Goal: Task Accomplishment & Management: Manage account settings

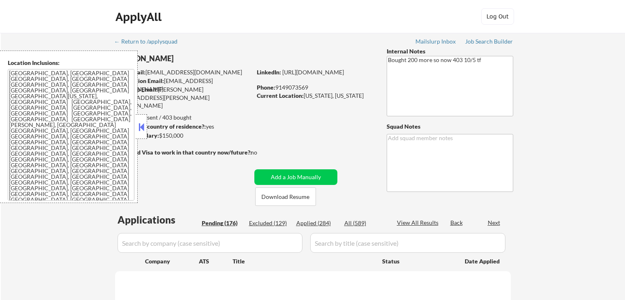
select select ""pending""
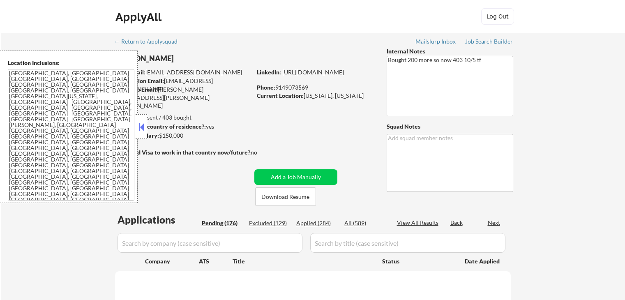
select select ""pending""
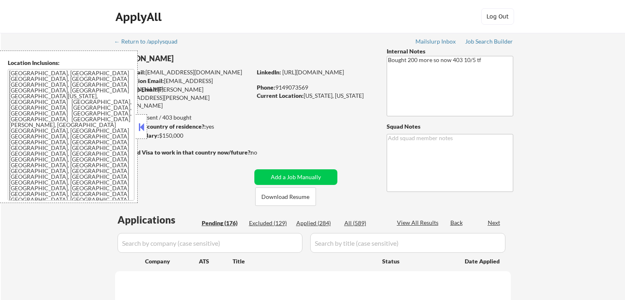
select select ""pending""
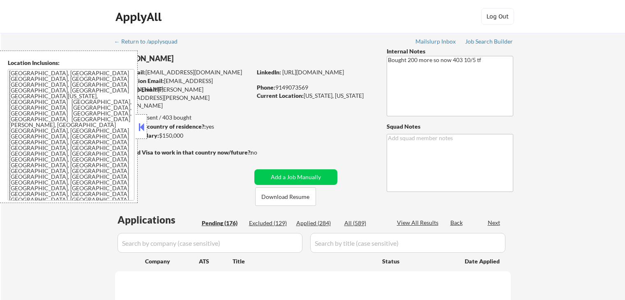
select select ""pending""
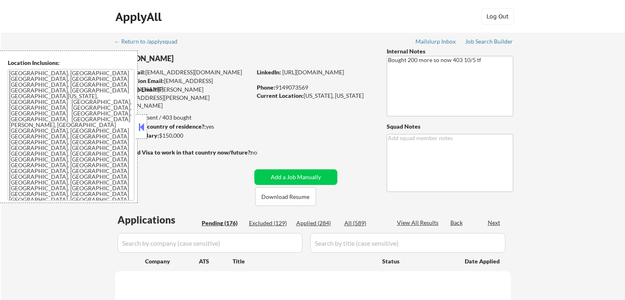
select select ""pending""
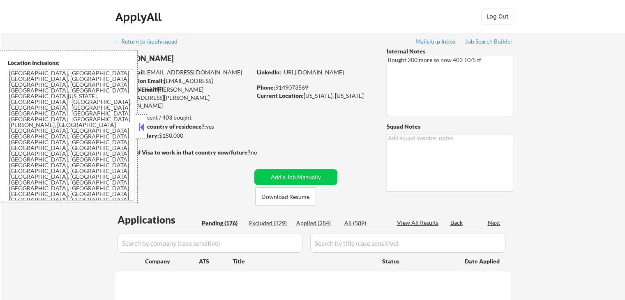
select select ""pending""
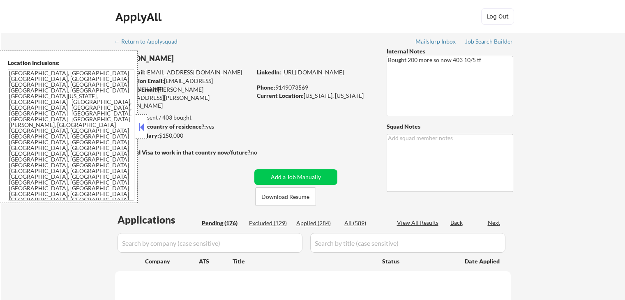
select select ""pending""
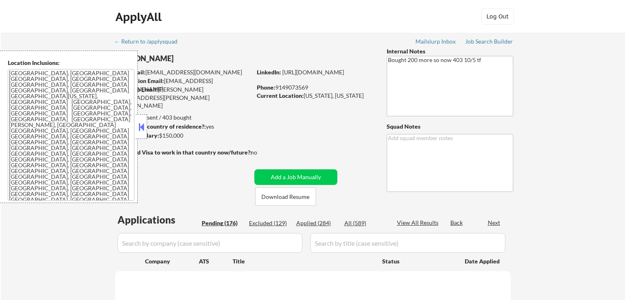
select select ""pending""
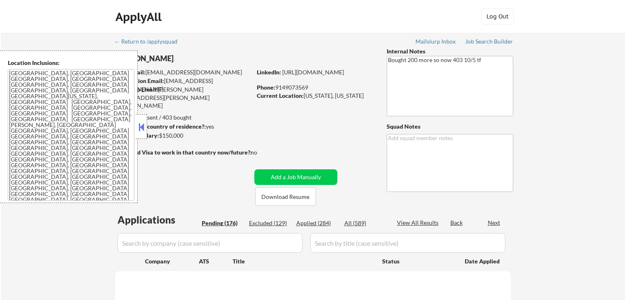
select select ""pending""
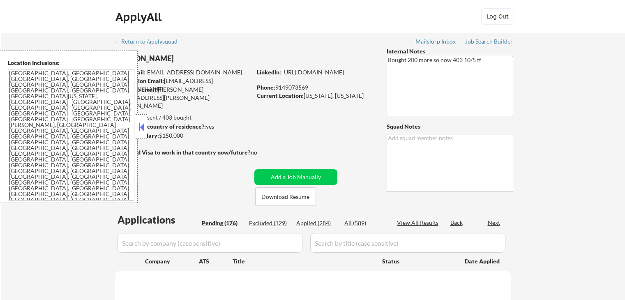
select select ""pending""
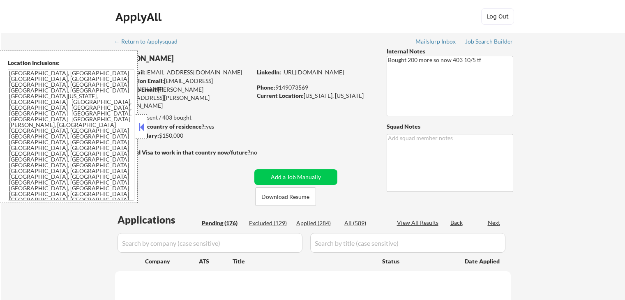
select select ""pending""
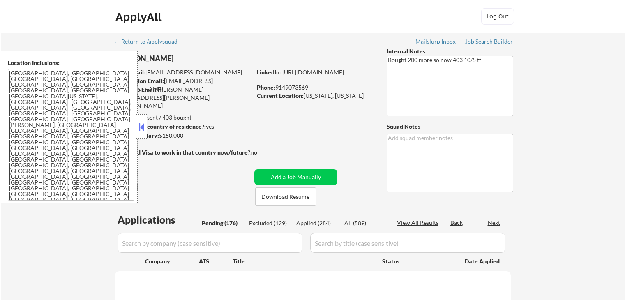
select select ""pending""
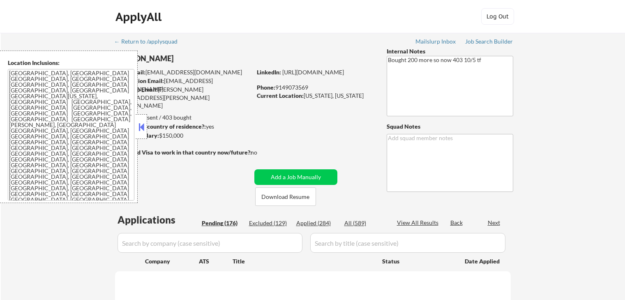
select select ""pending""
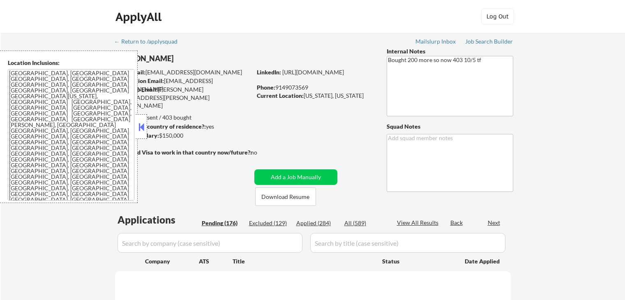
select select ""pending""
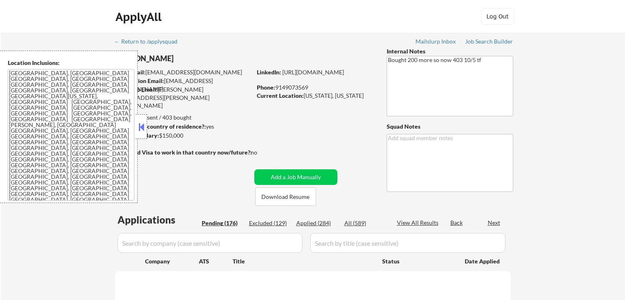
select select ""pending""
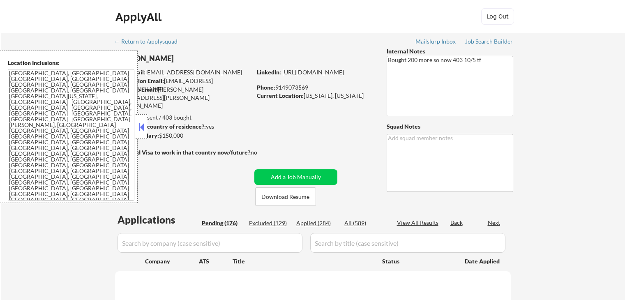
select select ""pending""
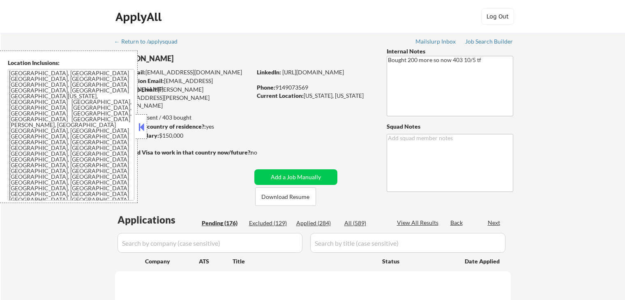
select select ""pending""
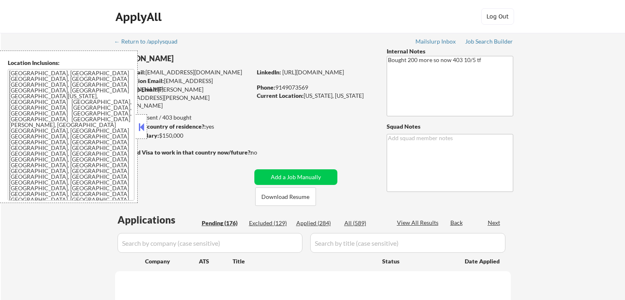
select select ""pending""
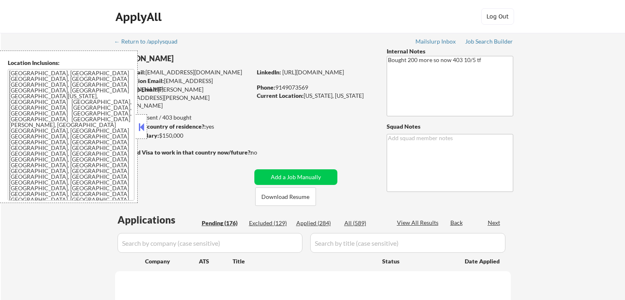
select select ""pending""
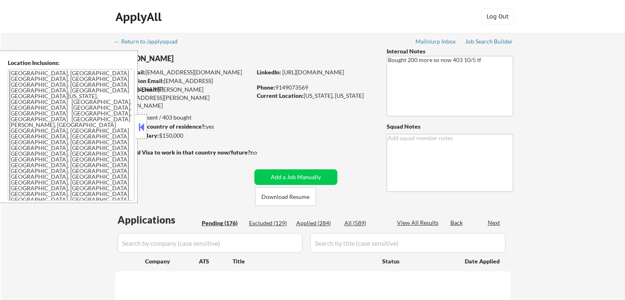
select select ""pending""
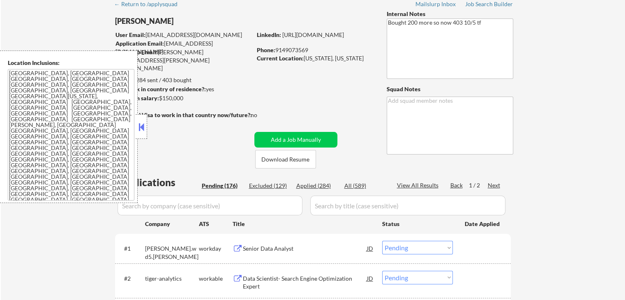
scroll to position [123, 0]
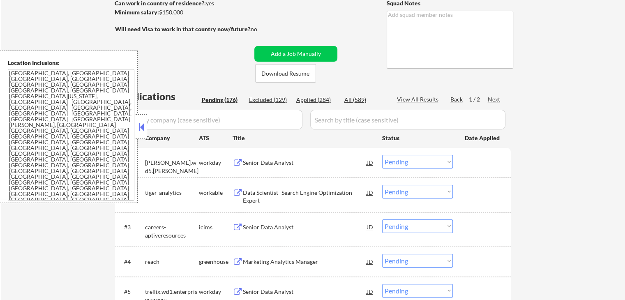
click at [139, 127] on button at bounding box center [141, 127] width 9 height 12
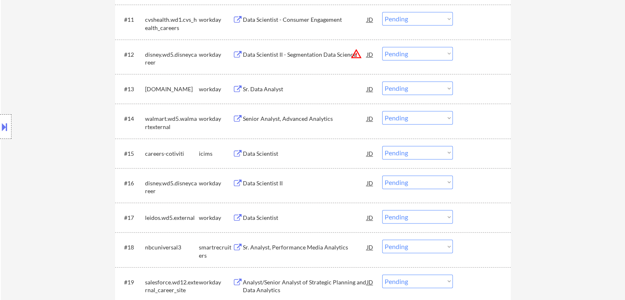
scroll to position [534, 0]
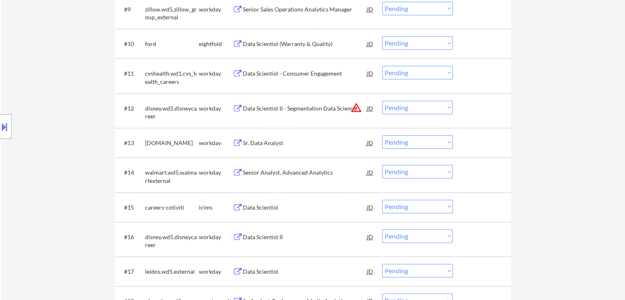
click at [11, 130] on div at bounding box center [6, 126] width 12 height 25
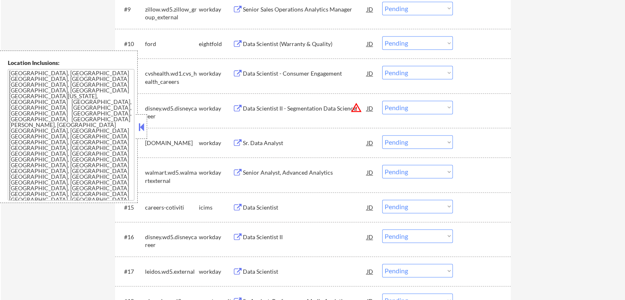
click at [139, 128] on button at bounding box center [141, 127] width 9 height 12
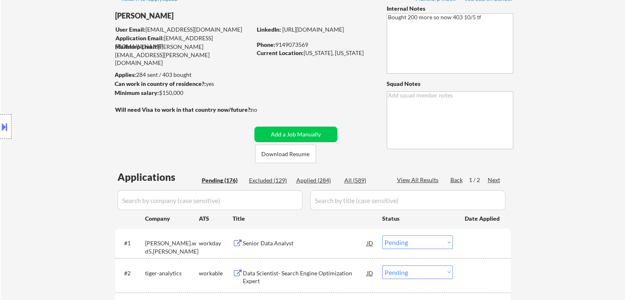
scroll to position [164, 0]
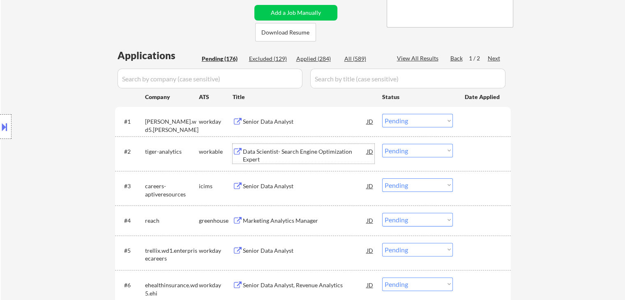
click at [254, 150] on div "Data Scientist- Search Engine Optimization Expert" at bounding box center [305, 156] width 124 height 16
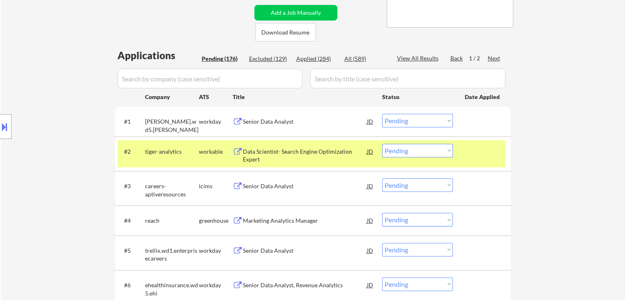
click at [247, 219] on div "Marketing Analytics Manager" at bounding box center [305, 221] width 124 height 8
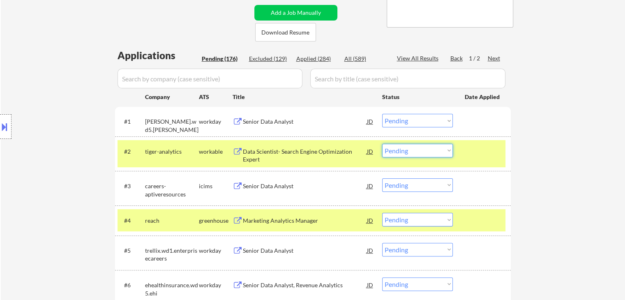
click at [419, 151] on select "Choose an option... Pending Applied Excluded (Questions) Excluded (Expired) Exc…" at bounding box center [417, 151] width 71 height 14
click at [382, 144] on select "Choose an option... Pending Applied Excluded (Questions) Excluded (Expired) Exc…" at bounding box center [417, 151] width 71 height 14
click at [423, 148] on select "Choose an option... Pending Applied Excluded (Questions) Excluded (Expired) Exc…" at bounding box center [417, 151] width 71 height 14
click at [382, 144] on select "Choose an option... Pending Applied Excluded (Questions) Excluded (Expired) Exc…" at bounding box center [417, 151] width 71 height 14
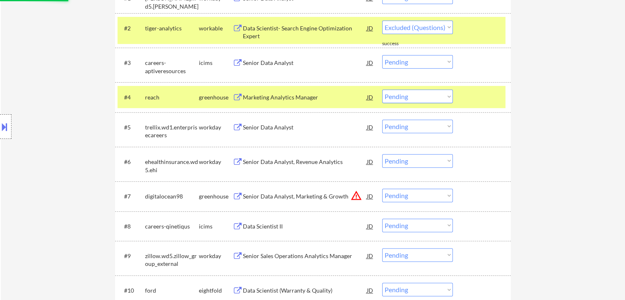
select select ""pending""
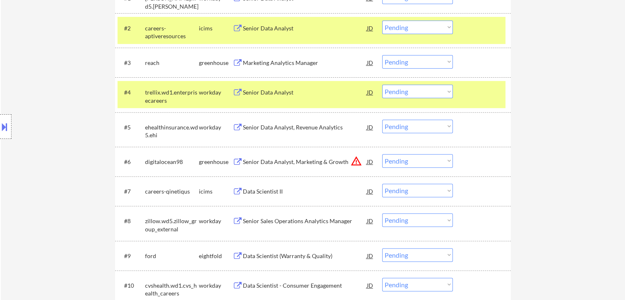
click at [422, 62] on select "Choose an option... Pending Applied Excluded (Questions) Excluded (Expired) Exc…" at bounding box center [417, 62] width 71 height 14
click at [382, 55] on select "Choose an option... Pending Applied Excluded (Questions) Excluded (Expired) Exc…" at bounding box center [417, 62] width 71 height 14
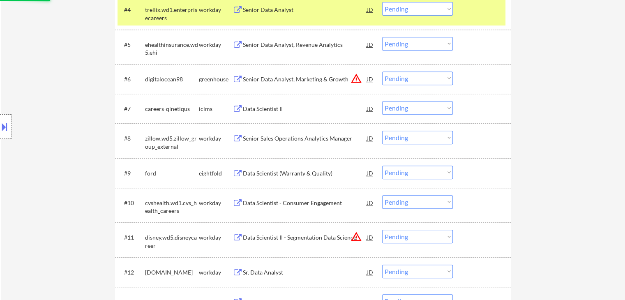
scroll to position [329, 0]
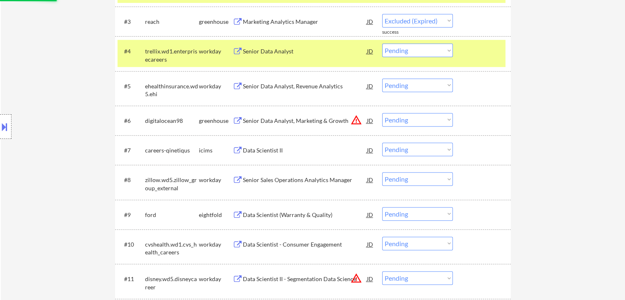
select select ""pending""
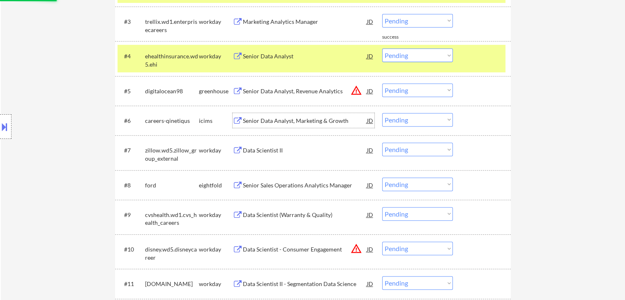
click at [274, 120] on div "Senior Data Analyst, Marketing & Growth" at bounding box center [305, 121] width 124 height 8
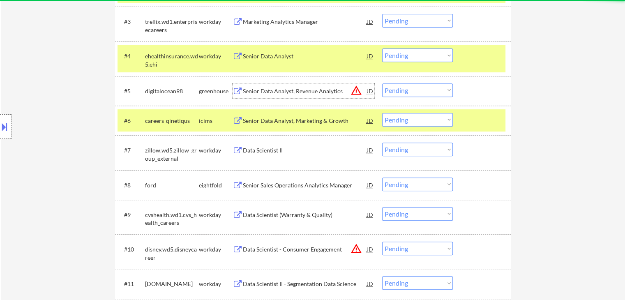
click at [272, 97] on div "Senior Data Analyst, Revenue Analytics" at bounding box center [305, 90] width 124 height 15
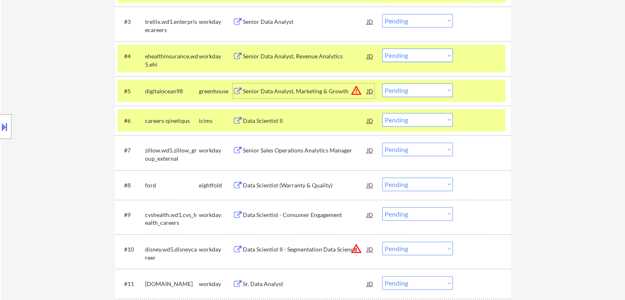
click at [432, 95] on select "Choose an option... Pending Applied Excluded (Questions) Excluded (Expired) Exc…" at bounding box center [417, 90] width 71 height 14
click at [382, 83] on select "Choose an option... Pending Applied Excluded (Questions) Excluded (Expired) Exc…" at bounding box center [417, 90] width 71 height 14
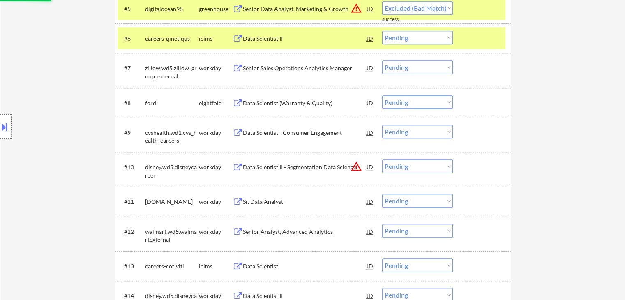
click at [262, 65] on div "Senior Sales Operations Analytics Manager" at bounding box center [305, 68] width 124 height 8
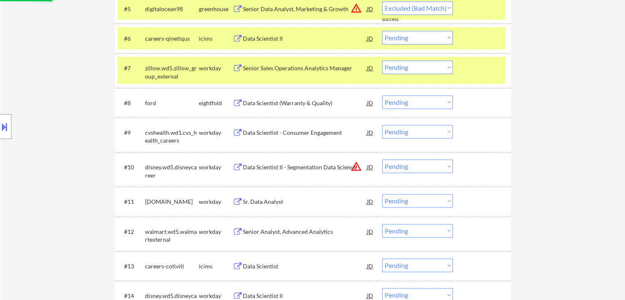
select select ""pending""
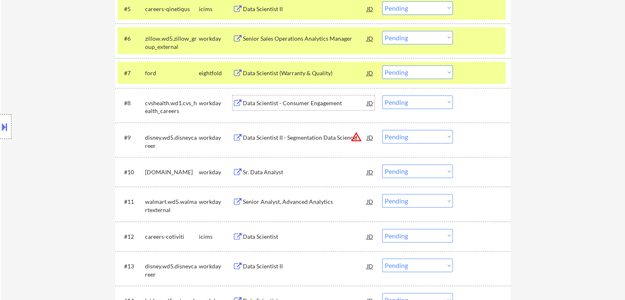
click at [251, 106] on div "Data Scientist - Consumer Engagement" at bounding box center [305, 103] width 124 height 8
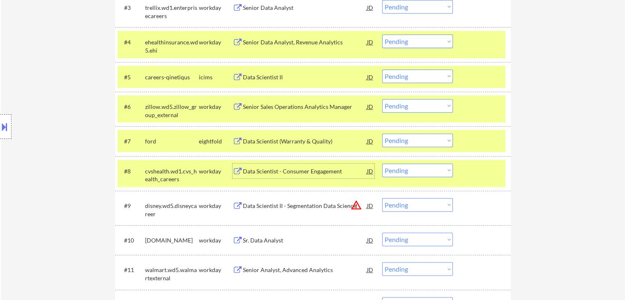
scroll to position [329, 0]
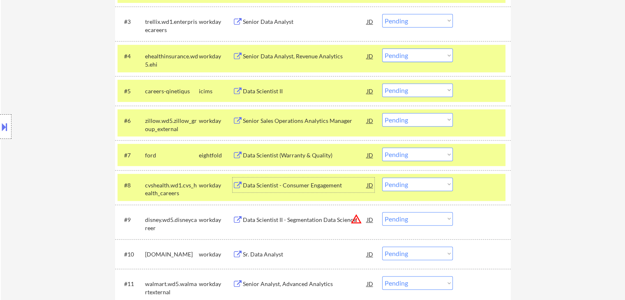
click at [427, 120] on select "Choose an option... Pending Applied Excluded (Questions) Excluded (Expired) Exc…" at bounding box center [417, 120] width 71 height 14
click at [382, 113] on select "Choose an option... Pending Applied Excluded (Questions) Excluded (Expired) Exc…" at bounding box center [417, 120] width 71 height 14
select select ""pending""
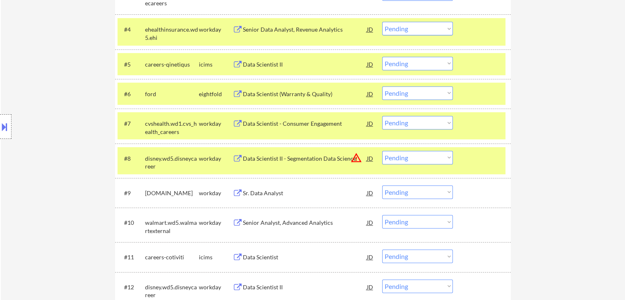
scroll to position [370, 0]
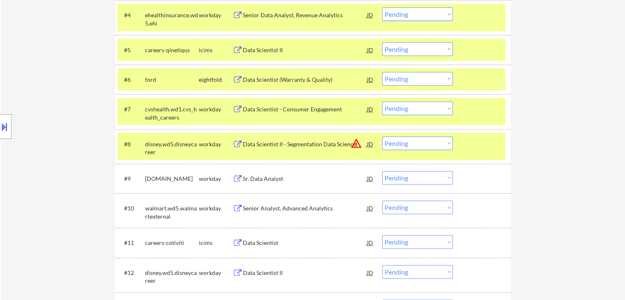
click at [239, 174] on div "Sr. Data Analyst JD warning_amber" at bounding box center [304, 178] width 142 height 15
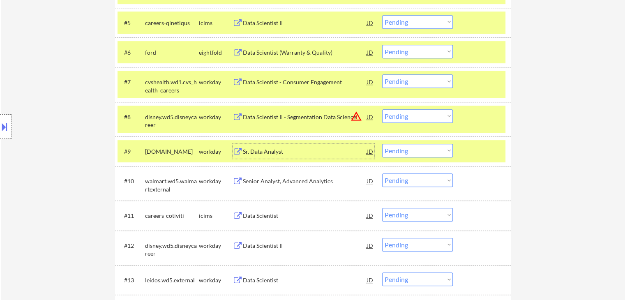
scroll to position [411, 0]
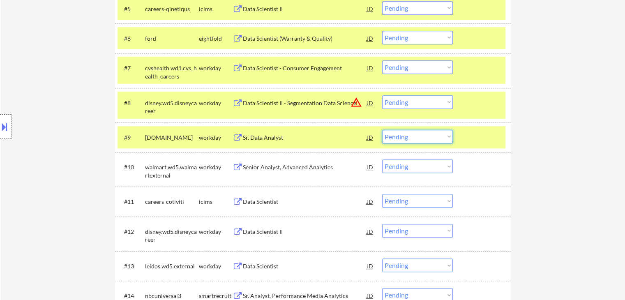
drag, startPoint x: 418, startPoint y: 138, endPoint x: 422, endPoint y: 142, distance: 5.5
click at [420, 139] on select "Choose an option... Pending Applied Excluded (Questions) Excluded (Expired) Exc…" at bounding box center [417, 137] width 71 height 14
click at [382, 130] on select "Choose an option... Pending Applied Excluded (Questions) Excluded (Expired) Exc…" at bounding box center [417, 137] width 71 height 14
select select ""pending""
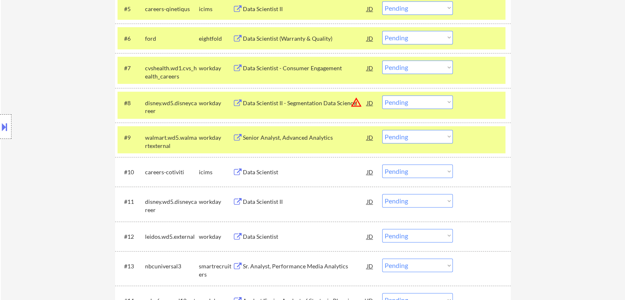
click at [258, 204] on div "Data Scientist II" at bounding box center [305, 202] width 124 height 8
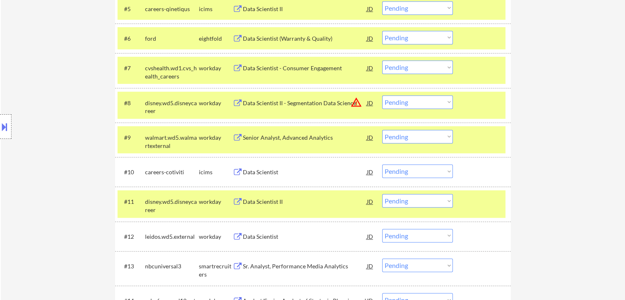
drag, startPoint x: 241, startPoint y: 237, endPoint x: 239, endPoint y: 249, distance: 12.1
click at [241, 237] on button at bounding box center [238, 237] width 10 height 8
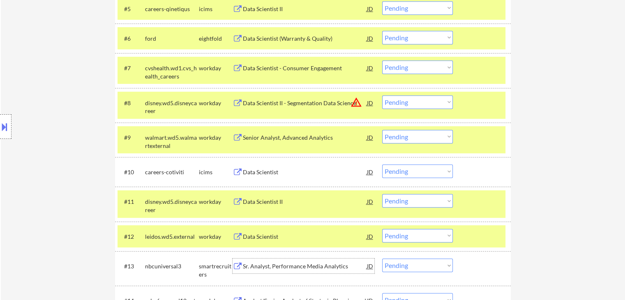
click at [238, 262] on div "Sr. Analyst, Performance Media Analytics JD" at bounding box center [304, 265] width 142 height 15
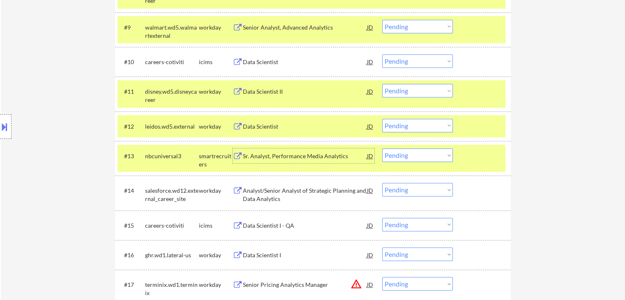
scroll to position [534, 0]
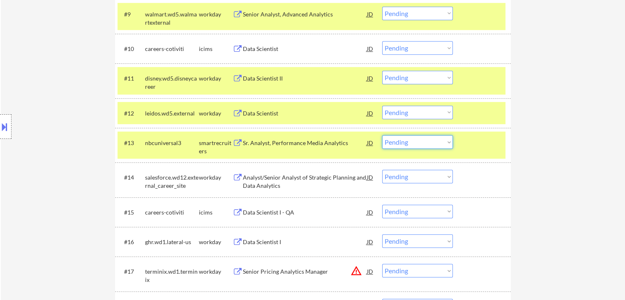
drag, startPoint x: 419, startPoint y: 143, endPoint x: 422, endPoint y: 147, distance: 5.3
click at [420, 143] on select "Choose an option... Pending Applied Excluded (Questions) Excluded (Expired) Exc…" at bounding box center [417, 142] width 71 height 14
click at [382, 135] on select "Choose an option... Pending Applied Excluded (Questions) Excluded (Expired) Exc…" at bounding box center [417, 142] width 71 height 14
select select ""pending""
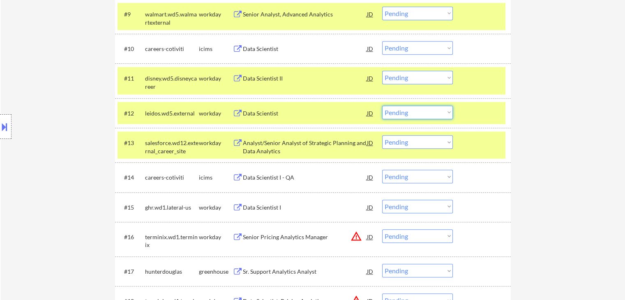
drag, startPoint x: 412, startPoint y: 111, endPoint x: 415, endPoint y: 118, distance: 7.7
click at [412, 111] on select "Choose an option... Pending Applied Excluded (Questions) Excluded (Expired) Exc…" at bounding box center [417, 113] width 71 height 14
click at [382, 106] on select "Choose an option... Pending Applied Excluded (Questions) Excluded (Expired) Exc…" at bounding box center [417, 113] width 71 height 14
select select ""pending""
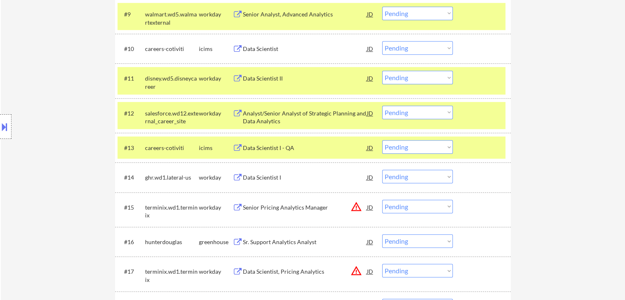
click at [415, 80] on select "Choose an option... Pending Applied Excluded (Questions) Excluded (Expired) Exc…" at bounding box center [417, 78] width 71 height 14
click at [382, 71] on select "Choose an option... Pending Applied Excluded (Questions) Excluded (Expired) Exc…" at bounding box center [417, 78] width 71 height 14
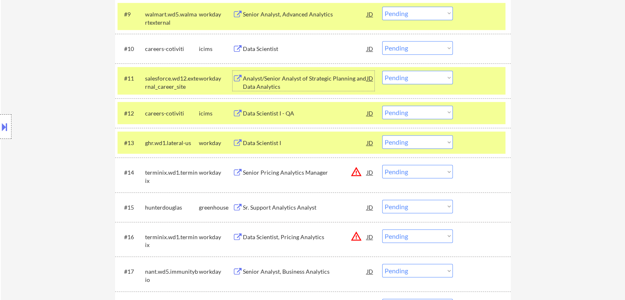
click at [245, 83] on div "Analyst/Senior Analyst of Strategic Planning and Data Analytics" at bounding box center [305, 82] width 124 height 16
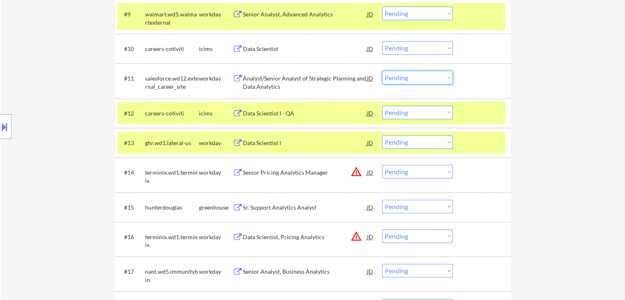
drag, startPoint x: 419, startPoint y: 76, endPoint x: 422, endPoint y: 83, distance: 7.0
click at [420, 76] on select "Choose an option... Pending Applied Excluded (Questions) Excluded (Expired) Exc…" at bounding box center [417, 78] width 71 height 14
click at [382, 71] on select "Choose an option... Pending Applied Excluded (Questions) Excluded (Expired) Exc…" at bounding box center [417, 78] width 71 height 14
click at [238, 145] on button at bounding box center [238, 143] width 10 height 8
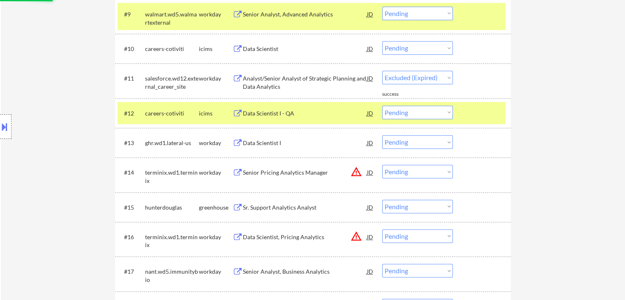
select select ""pending""
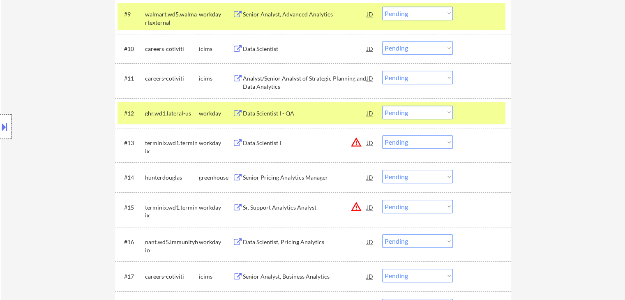
click at [5, 135] on div at bounding box center [6, 126] width 12 height 25
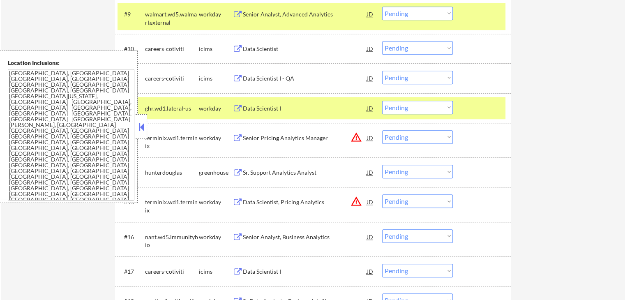
click at [276, 176] on div "Sr. Support Analytics Analyst" at bounding box center [305, 172] width 124 height 8
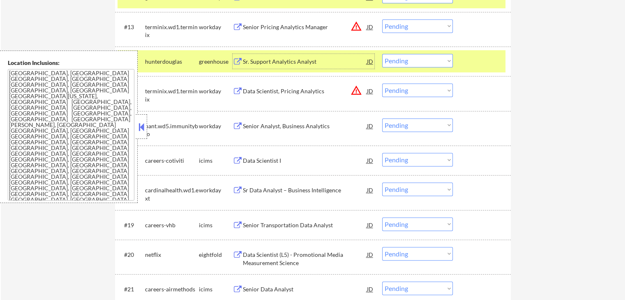
scroll to position [657, 0]
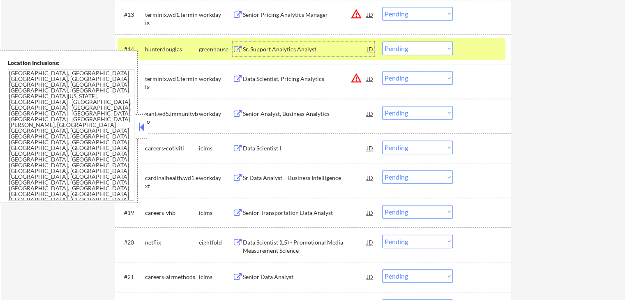
click at [260, 249] on div "Data Scientist (L5) - Promotional Media Measurement Science" at bounding box center [305, 246] width 124 height 16
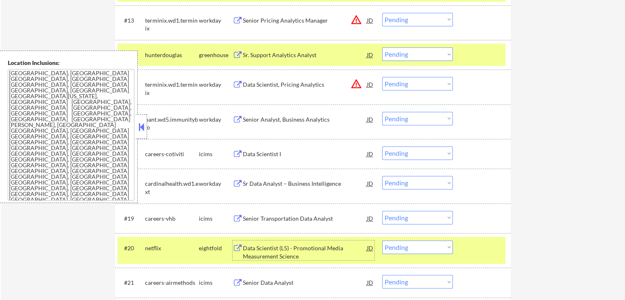
scroll to position [616, 0]
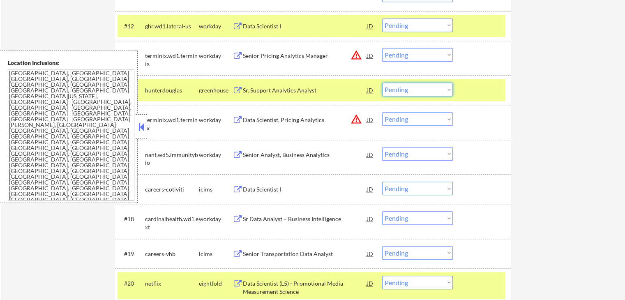
click at [416, 93] on select "Choose an option... Pending Applied Excluded (Questions) Excluded (Expired) Exc…" at bounding box center [417, 90] width 71 height 14
click at [382, 83] on select "Choose an option... Pending Applied Excluded (Questions) Excluded (Expired) Exc…" at bounding box center [417, 90] width 71 height 14
select select ""pending""
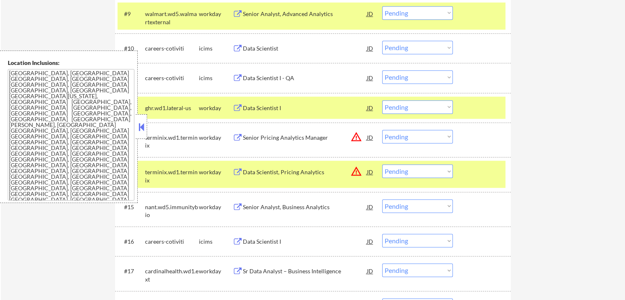
scroll to position [534, 0]
click at [411, 106] on select "Choose an option... Pending Applied Excluded (Questions) Excluded (Expired) Exc…" at bounding box center [417, 108] width 71 height 14
click at [382, 101] on select "Choose an option... Pending Applied Excluded (Questions) Excluded (Expired) Exc…" at bounding box center [417, 108] width 71 height 14
select select ""pending""
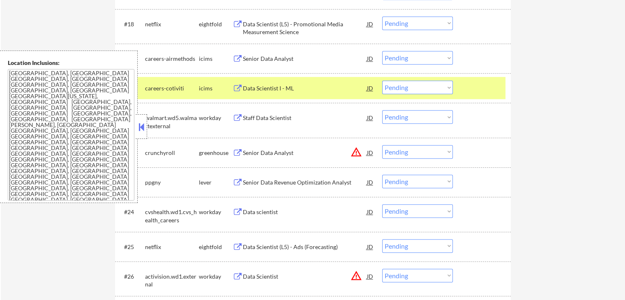
scroll to position [822, 0]
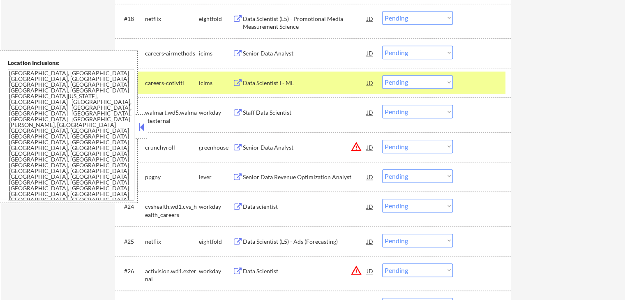
click at [256, 176] on div "Senior Data Revenue Optimization Analyst" at bounding box center [305, 177] width 124 height 8
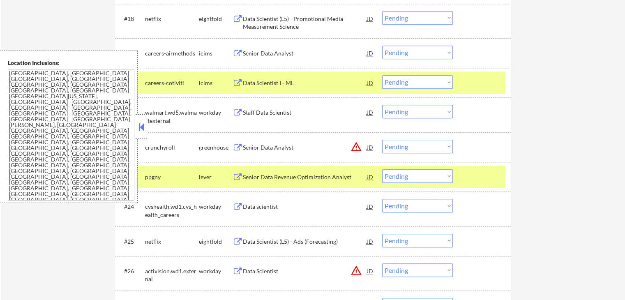
click at [242, 149] on button at bounding box center [238, 148] width 10 height 8
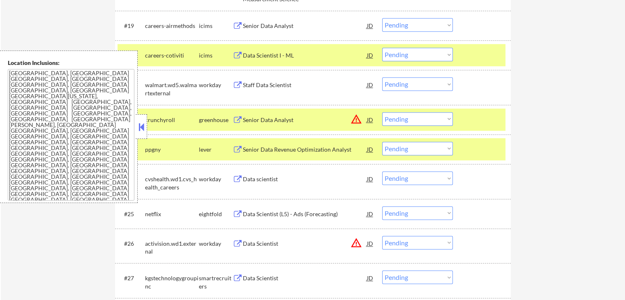
scroll to position [863, 0]
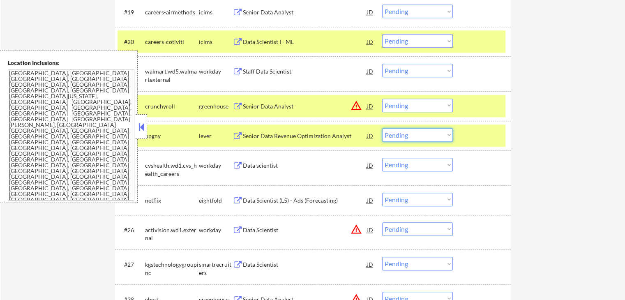
click at [415, 134] on select "Choose an option... Pending Applied Excluded (Questions) Excluded (Expired) Exc…" at bounding box center [417, 135] width 71 height 14
click at [382, 128] on select "Choose an option... Pending Applied Excluded (Questions) Excluded (Expired) Exc…" at bounding box center [417, 135] width 71 height 14
select select ""pending""
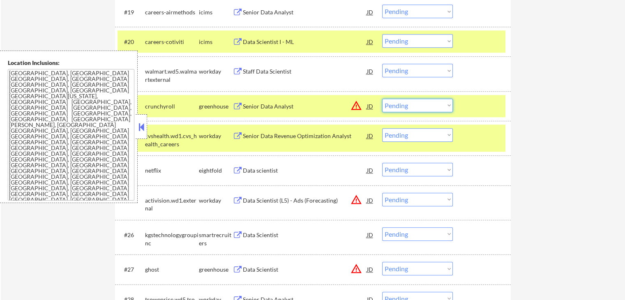
click at [414, 109] on select "Choose an option... Pending Applied Excluded (Questions) Excluded (Expired) Exc…" at bounding box center [417, 106] width 71 height 14
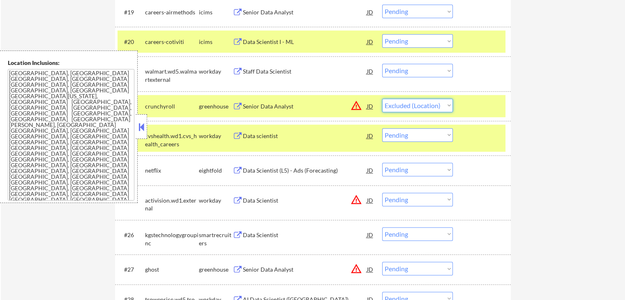
click at [382, 99] on select "Choose an option... Pending Applied Excluded (Questions) Excluded (Expired) Exc…" at bounding box center [417, 106] width 71 height 14
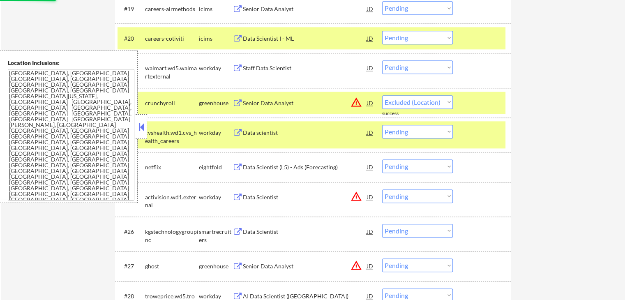
select select ""pending""
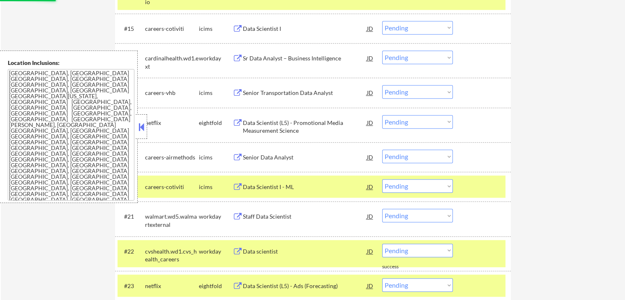
scroll to position [699, 0]
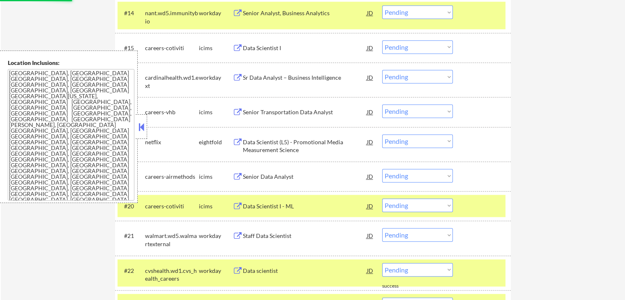
drag, startPoint x: 398, startPoint y: 141, endPoint x: 401, endPoint y: 147, distance: 6.3
click at [398, 141] on select "Choose an option... Pending Applied Excluded (Questions) Excluded (Expired) Exc…" at bounding box center [417, 141] width 71 height 14
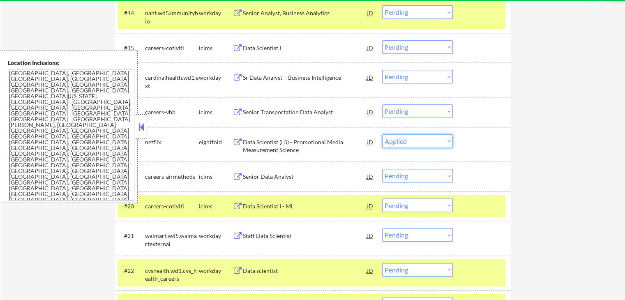
click at [382, 134] on select "Choose an option... Pending Applied Excluded (Questions) Excluded (Expired) Exc…" at bounding box center [417, 141] width 71 height 14
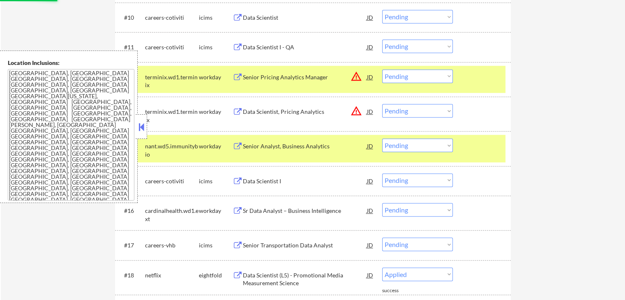
select select ""pending""
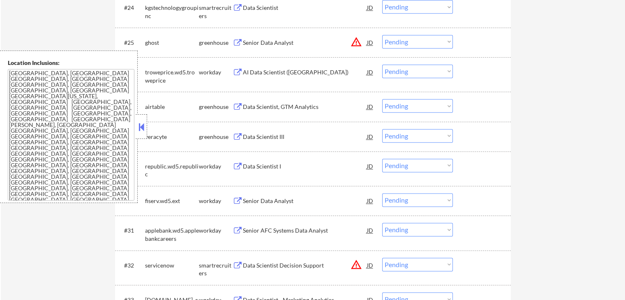
scroll to position [1027, 0]
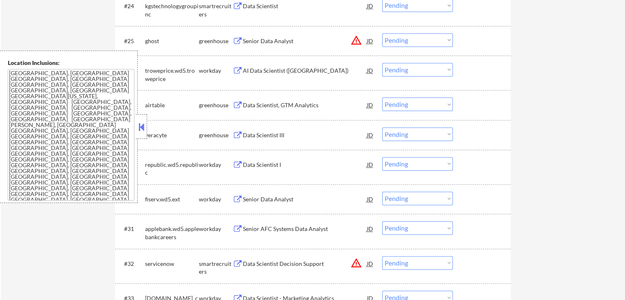
click at [253, 104] on div "Data Scientist, GTM Analytics" at bounding box center [305, 105] width 124 height 8
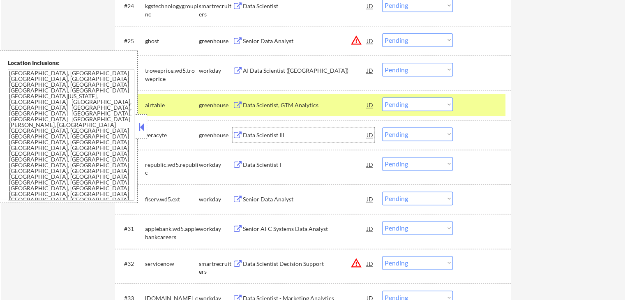
click at [248, 131] on div "Data Scientist III" at bounding box center [305, 135] width 124 height 8
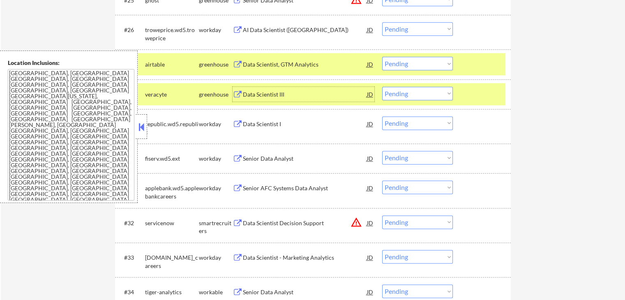
scroll to position [1068, 0]
click at [250, 222] on div "Data Scientist Decision Support" at bounding box center [305, 223] width 124 height 8
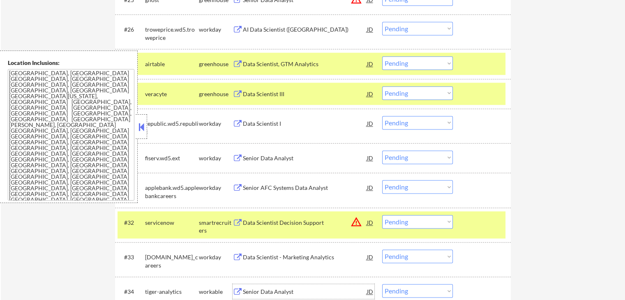
click at [254, 291] on div "Senior Data Analyst" at bounding box center [305, 292] width 124 height 8
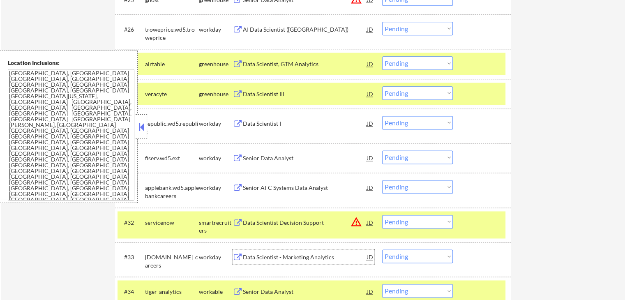
click at [254, 259] on div "Data Scientist - Marketing Analytics" at bounding box center [305, 257] width 124 height 8
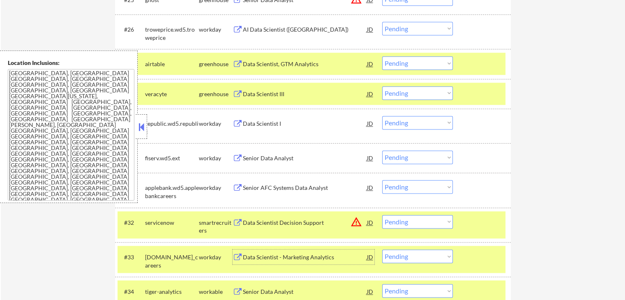
scroll to position [1109, 0]
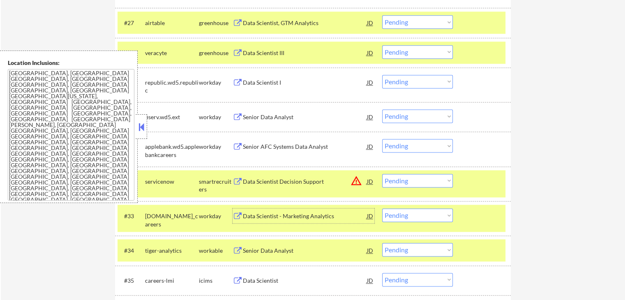
click at [409, 210] on select "Choose an option... Pending Applied Excluded (Questions) Excluded (Expired) Exc…" at bounding box center [417, 215] width 71 height 14
click at [382, 208] on select "Choose an option... Pending Applied Excluded (Questions) Excluded (Expired) Exc…" at bounding box center [417, 215] width 71 height 14
select select ""pending""
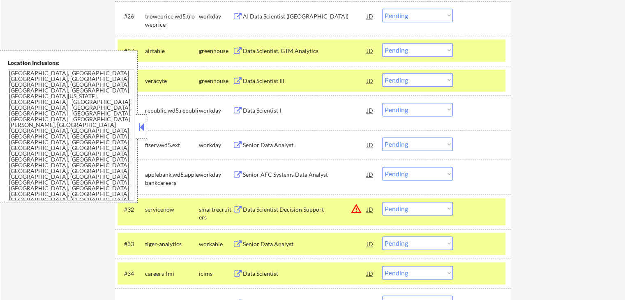
scroll to position [1068, 0]
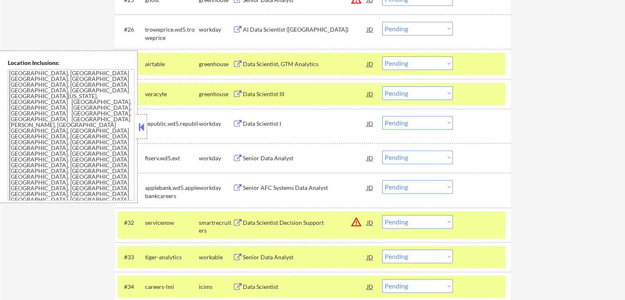
click at [415, 65] on select "Choose an option... Pending Applied Excluded (Questions) Excluded (Expired) Exc…" at bounding box center [417, 63] width 71 height 14
click at [382, 56] on select "Choose an option... Pending Applied Excluded (Questions) Excluded (Expired) Exc…" at bounding box center [417, 63] width 71 height 14
select select ""pending""
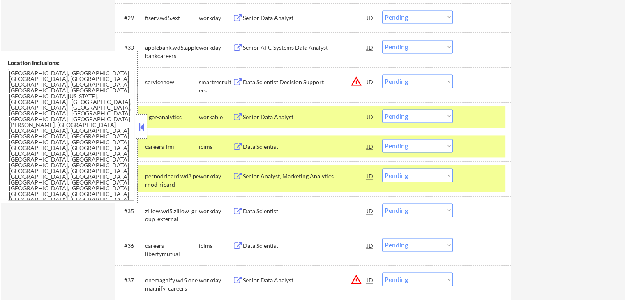
scroll to position [1192, 0]
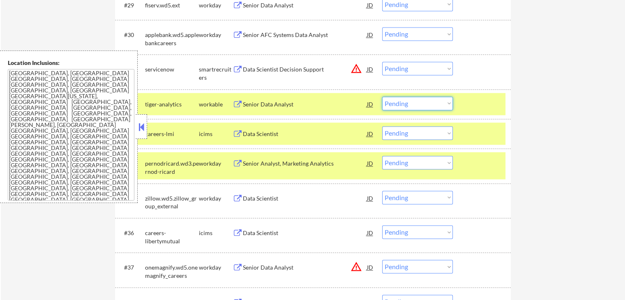
click at [419, 106] on select "Choose an option... Pending Applied Excluded (Questions) Excluded (Expired) Exc…" at bounding box center [417, 104] width 71 height 14
click at [382, 97] on select "Choose an option... Pending Applied Excluded (Questions) Excluded (Expired) Exc…" at bounding box center [417, 104] width 71 height 14
select select ""pending""
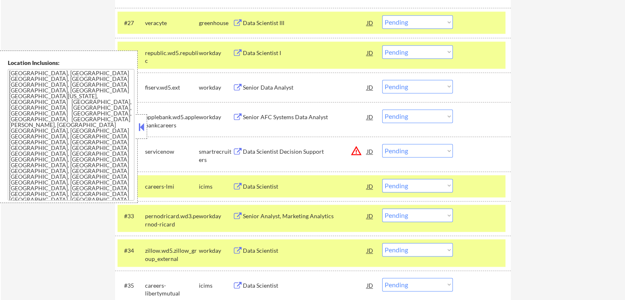
scroll to position [1068, 0]
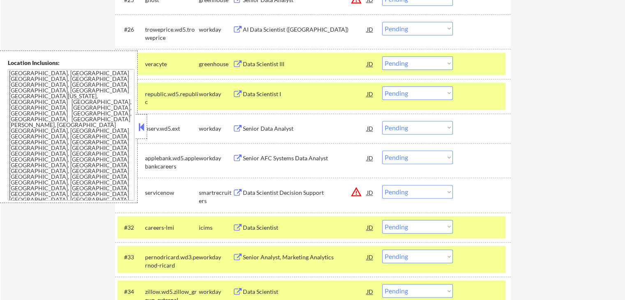
click at [419, 65] on select "Choose an option... Pending Applied Excluded (Questions) Excluded (Expired) Exc…" at bounding box center [417, 63] width 71 height 14
click at [382, 56] on select "Choose an option... Pending Applied Excluded (Questions) Excluded (Expired) Exc…" at bounding box center [417, 63] width 71 height 14
select select ""pending""
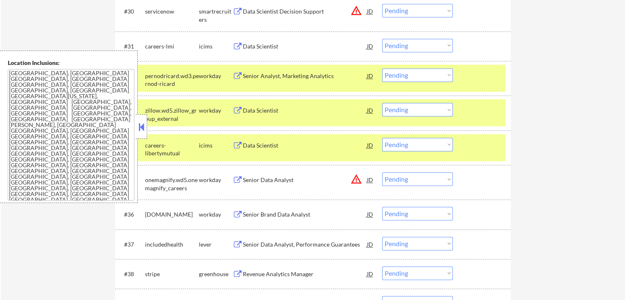
scroll to position [1233, 0]
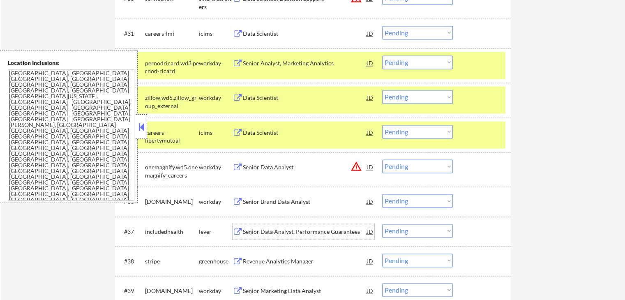
click at [261, 229] on div "Senior Data Analyst, Performance Guarantees" at bounding box center [305, 232] width 124 height 8
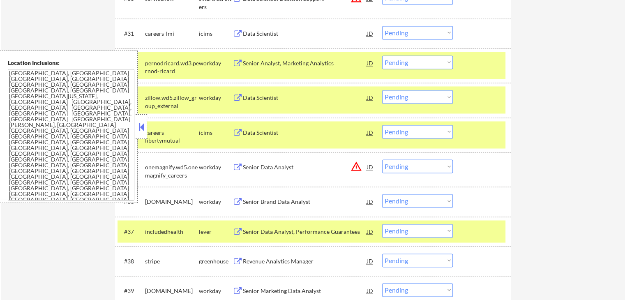
click at [252, 258] on div "Revenue Analytics Manager" at bounding box center [305, 261] width 124 height 8
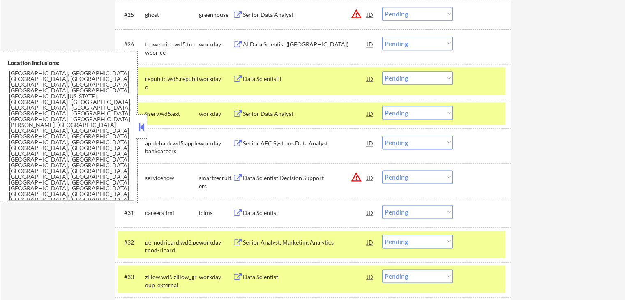
scroll to position [1068, 0]
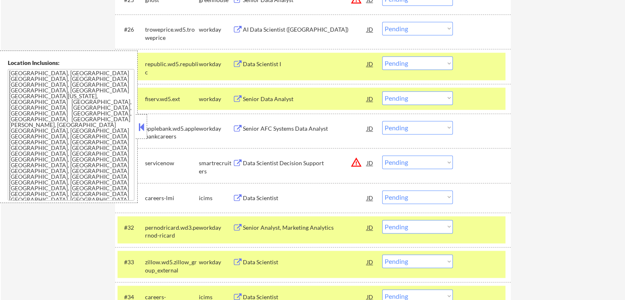
click at [414, 166] on select "Choose an option... Pending Applied Excluded (Questions) Excluded (Expired) Exc…" at bounding box center [417, 162] width 71 height 14
click at [382, 155] on select "Choose an option... Pending Applied Excluded (Questions) Excluded (Expired) Exc…" at bounding box center [417, 162] width 71 height 14
select select ""pending""
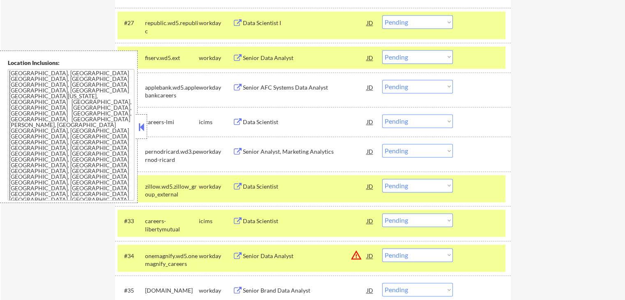
scroll to position [1151, 0]
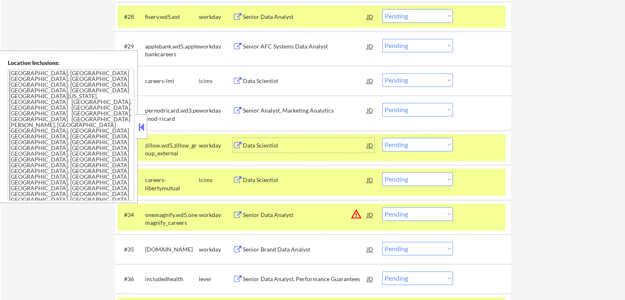
click at [250, 141] on div "Data Scientist" at bounding box center [305, 145] width 124 height 8
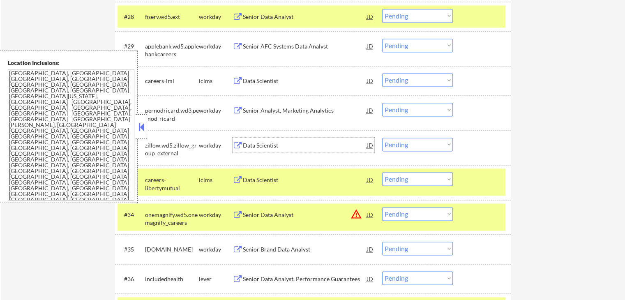
click at [260, 144] on div "Data Scientist" at bounding box center [305, 145] width 124 height 8
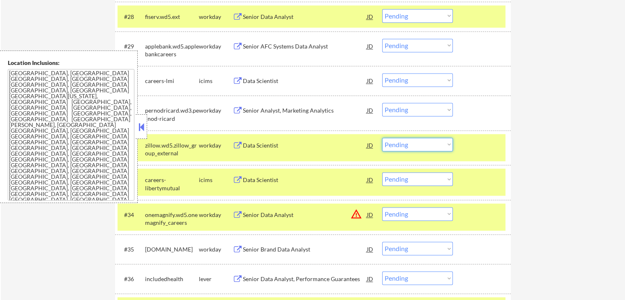
drag, startPoint x: 397, startPoint y: 143, endPoint x: 399, endPoint y: 150, distance: 6.9
click at [398, 143] on select "Choose an option... Pending Applied Excluded (Questions) Excluded (Expired) Exc…" at bounding box center [417, 145] width 71 height 14
click at [382, 138] on select "Choose an option... Pending Applied Excluded (Questions) Excluded (Expired) Exc…" at bounding box center [417, 145] width 71 height 14
select select ""pending""
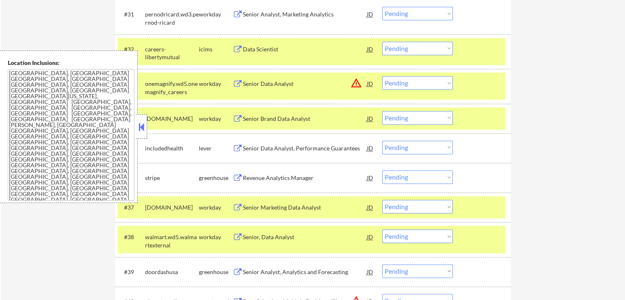
scroll to position [1233, 0]
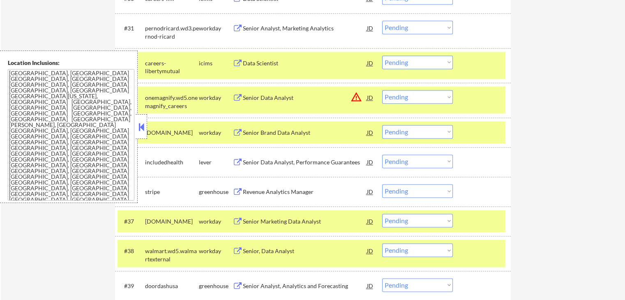
click at [414, 161] on select "Choose an option... Pending Applied Excluded (Questions) Excluded (Expired) Exc…" at bounding box center [417, 162] width 71 height 14
click at [382, 155] on select "Choose an option... Pending Applied Excluded (Questions) Excluded (Expired) Exc…" at bounding box center [417, 162] width 71 height 14
click at [245, 193] on div "Revenue Analytics Manager" at bounding box center [305, 192] width 124 height 8
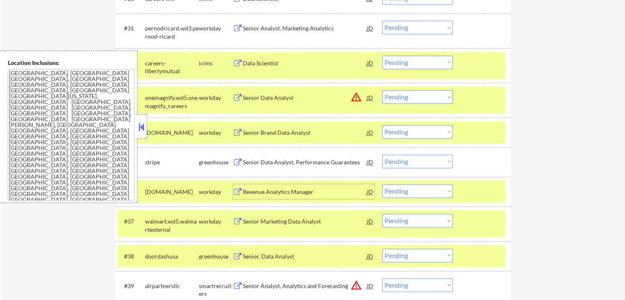
drag, startPoint x: 415, startPoint y: 161, endPoint x: 420, endPoint y: 166, distance: 7.3
click at [416, 161] on select "Choose an option... Pending Applied Excluded (Questions) Excluded (Expired) Exc…" at bounding box center [417, 162] width 71 height 14
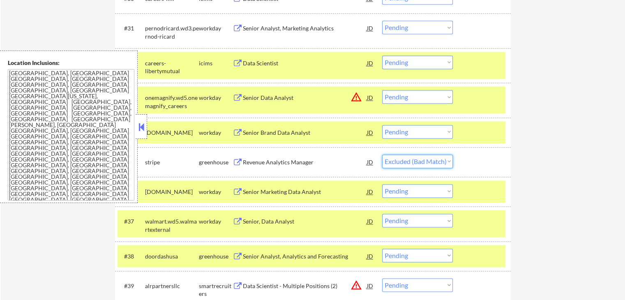
click at [382, 155] on select "Choose an option... Pending Applied Excluded (Questions) Excluded (Expired) Exc…" at bounding box center [417, 162] width 71 height 14
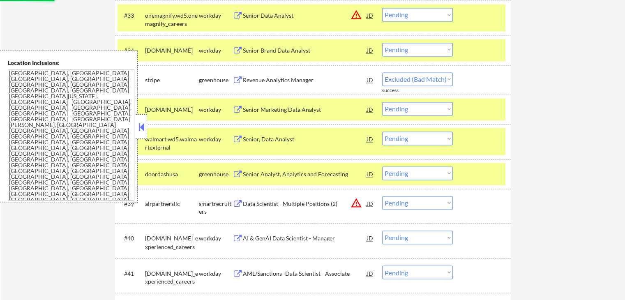
select select ""pending""
click at [243, 180] on div "Senior Analyst, Analytics and Forecasting" at bounding box center [305, 173] width 124 height 15
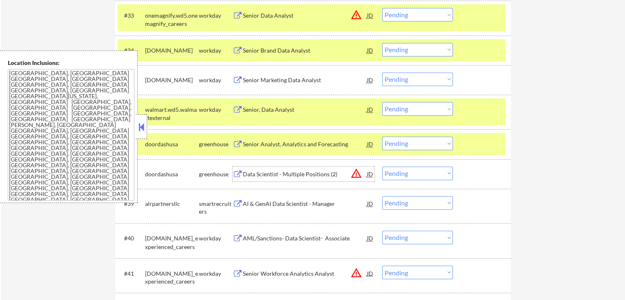
click at [265, 146] on div "Senior Analyst, Analytics and Forecasting" at bounding box center [305, 144] width 124 height 8
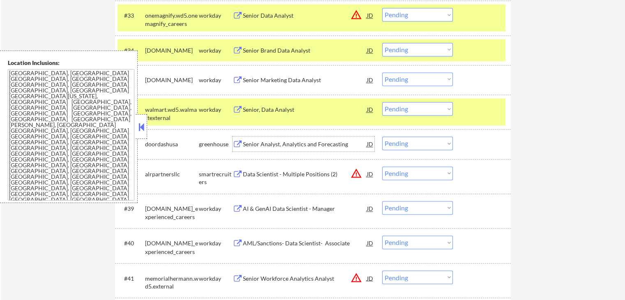
click at [415, 150] on select "Choose an option... Pending Applied Excluded (Questions) Excluded (Expired) Exc…" at bounding box center [417, 143] width 71 height 14
click at [382, 136] on select "Choose an option... Pending Applied Excluded (Questions) Excluded (Expired) Exc…" at bounding box center [417, 143] width 71 height 14
select select ""pending""
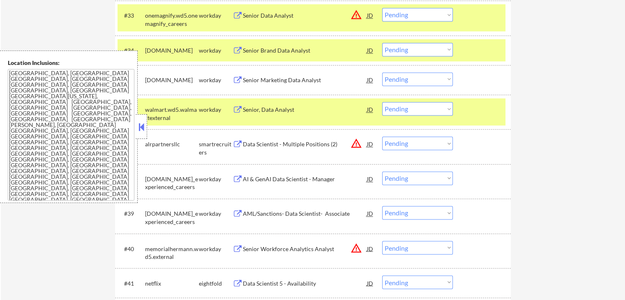
click at [268, 147] on div "Data Scientist - Multiple Positions (2)" at bounding box center [305, 144] width 124 height 8
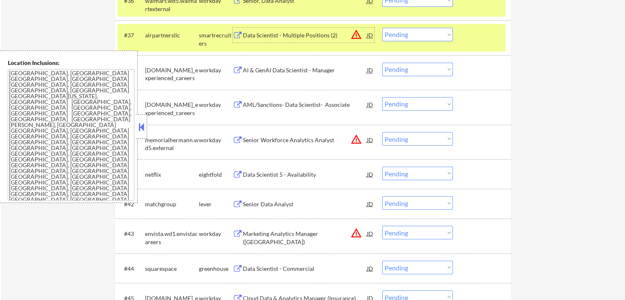
scroll to position [1438, 0]
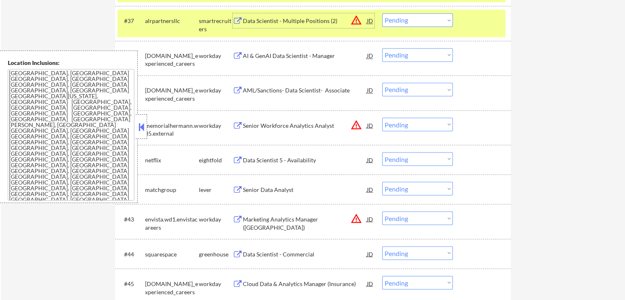
click at [269, 194] on div "Senior Data Analyst" at bounding box center [305, 189] width 124 height 15
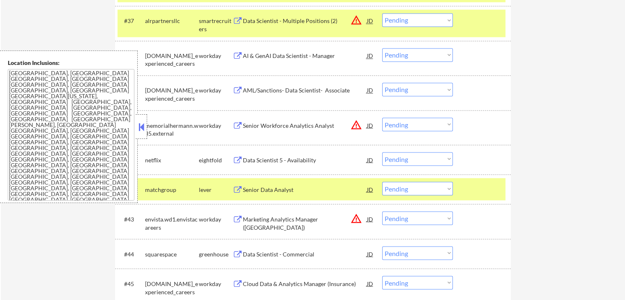
drag, startPoint x: 141, startPoint y: 122, endPoint x: 340, endPoint y: 18, distance: 224.1
click at [141, 123] on button at bounding box center [141, 127] width 9 height 12
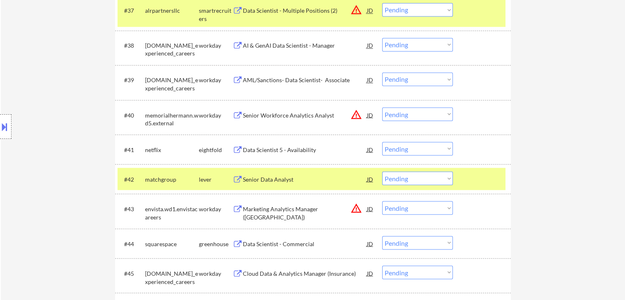
scroll to position [1479, 0]
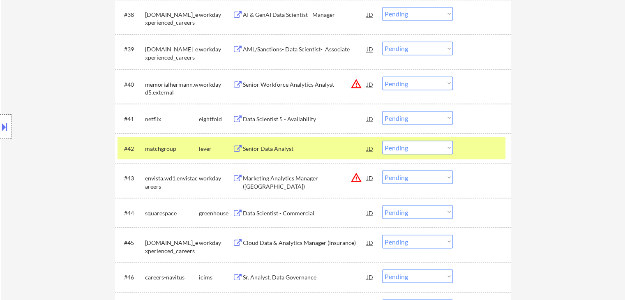
click at [405, 144] on select "Choose an option... Pending Applied Excluded (Questions) Excluded (Expired) Exc…" at bounding box center [417, 148] width 71 height 14
click at [382, 141] on select "Choose an option... Pending Applied Excluded (Questions) Excluded (Expired) Exc…" at bounding box center [417, 148] width 71 height 14
select select ""pending""
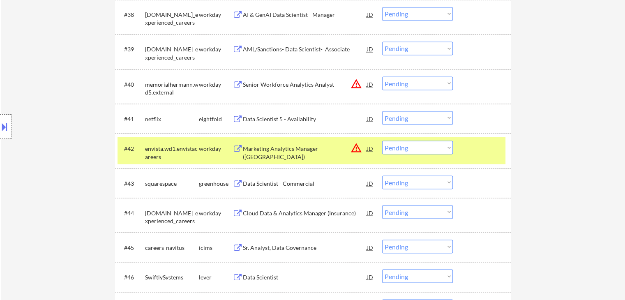
scroll to position [1520, 0]
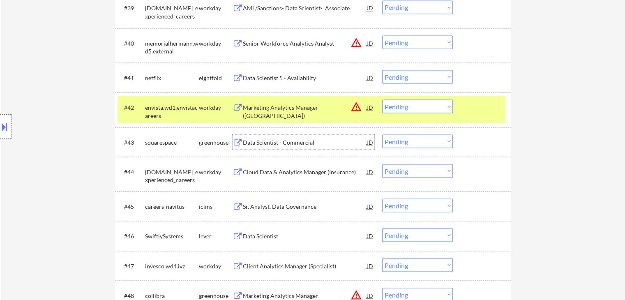
click at [253, 144] on div "Data Scientist - Commercial" at bounding box center [305, 142] width 124 height 8
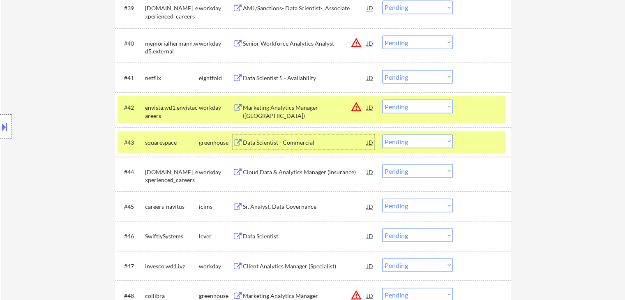
drag, startPoint x: 403, startPoint y: 142, endPoint x: 404, endPoint y: 147, distance: 5.5
click at [403, 142] on select "Choose an option... Pending Applied Excluded (Questions) Excluded (Expired) Exc…" at bounding box center [417, 141] width 71 height 14
click at [382, 134] on select "Choose an option... Pending Applied Excluded (Questions) Excluded (Expired) Exc…" at bounding box center [417, 141] width 71 height 14
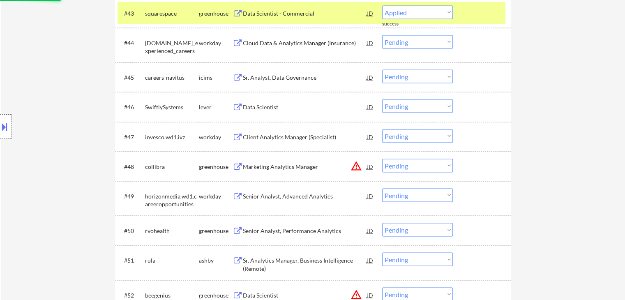
select select ""pending""
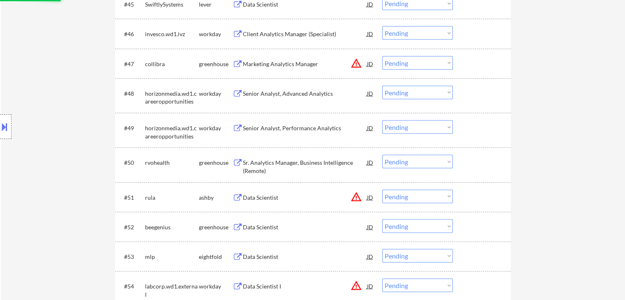
scroll to position [1726, 0]
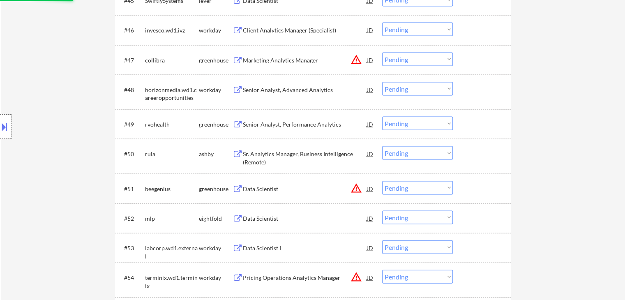
click at [243, 127] on div "Senior Analyst, Performance Analytics" at bounding box center [305, 124] width 124 height 8
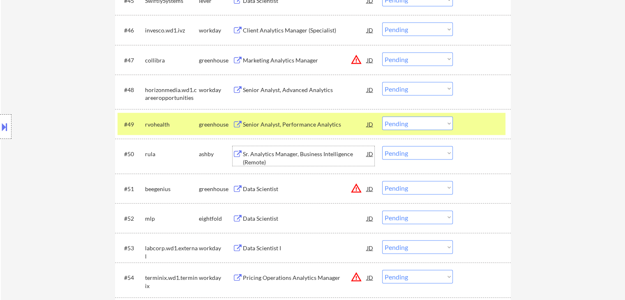
click at [262, 157] on div "Sr. Analytics Manager, Business Intelligence (Remote)" at bounding box center [305, 158] width 124 height 16
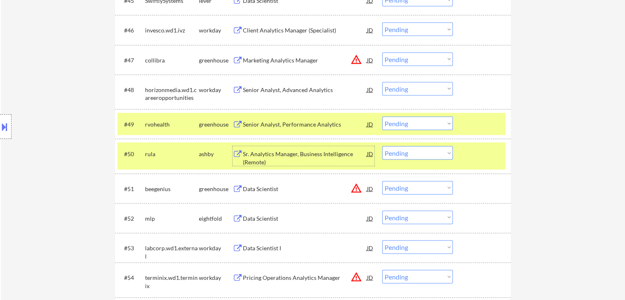
drag, startPoint x: 396, startPoint y: 155, endPoint x: 401, endPoint y: 159, distance: 6.2
click at [401, 158] on select "Choose an option... Pending Applied Excluded (Questions) Excluded (Expired) Exc…" at bounding box center [417, 153] width 71 height 14
click at [382, 146] on select "Choose an option... Pending Applied Excluded (Questions) Excluded (Expired) Exc…" at bounding box center [417, 153] width 71 height 14
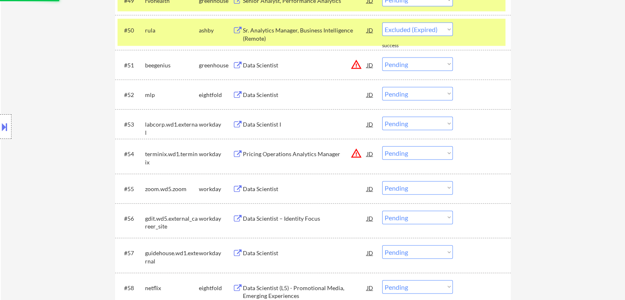
scroll to position [1890, 0]
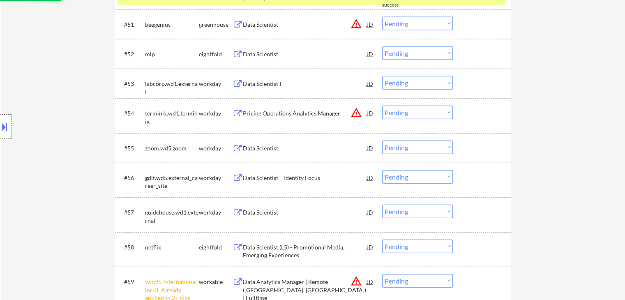
select select ""pending""
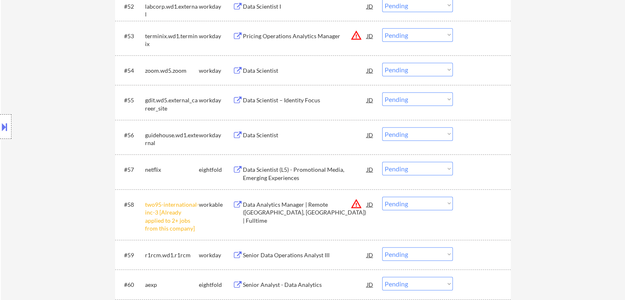
scroll to position [1972, 0]
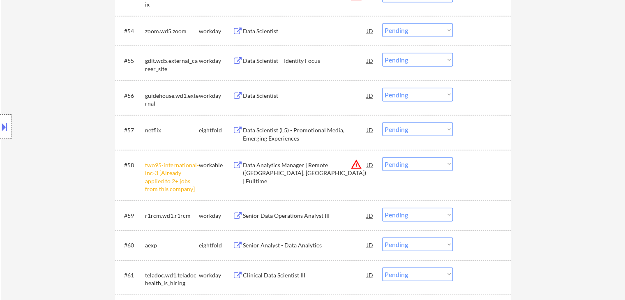
click at [410, 165] on select "Choose an option... Pending Applied Excluded (Questions) Excluded (Expired) Exc…" at bounding box center [417, 164] width 71 height 14
click at [382, 157] on select "Choose an option... Pending Applied Excluded (Questions) Excluded (Expired) Exc…" at bounding box center [417, 164] width 71 height 14
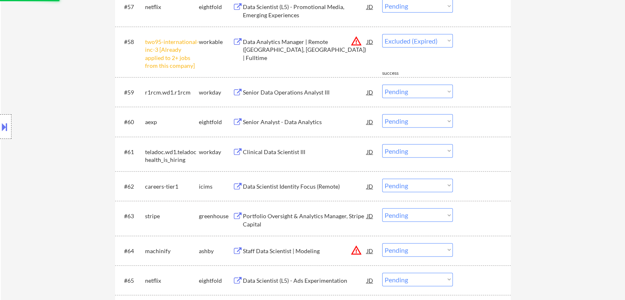
select select ""pending""
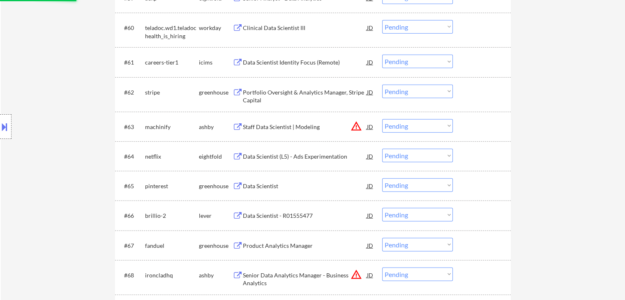
scroll to position [2219, 0]
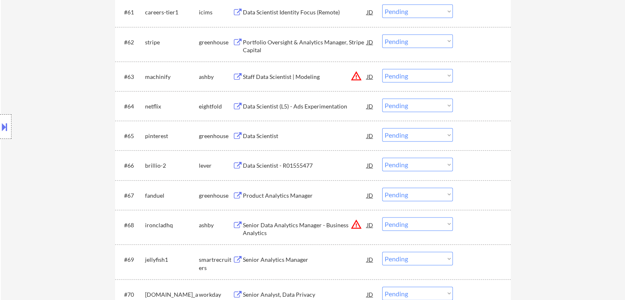
click at [236, 136] on button at bounding box center [238, 136] width 10 height 8
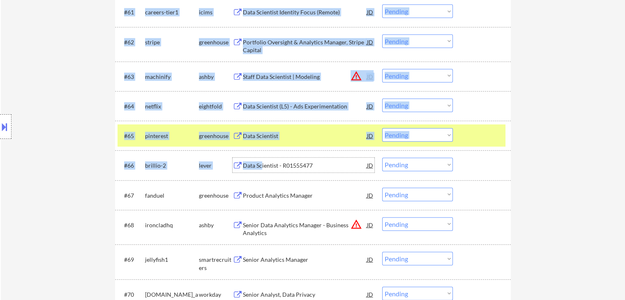
click at [261, 166] on div "Data Scientist - R01555477" at bounding box center [305, 165] width 124 height 8
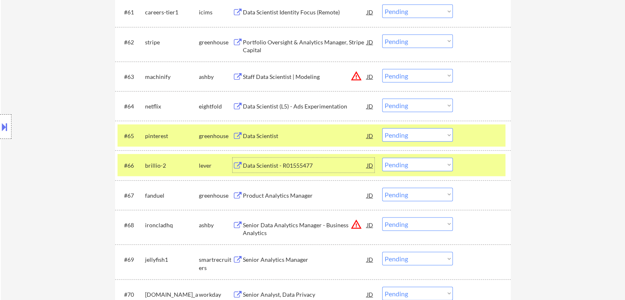
click at [274, 166] on div "Data Scientist - R01555477" at bounding box center [305, 165] width 124 height 8
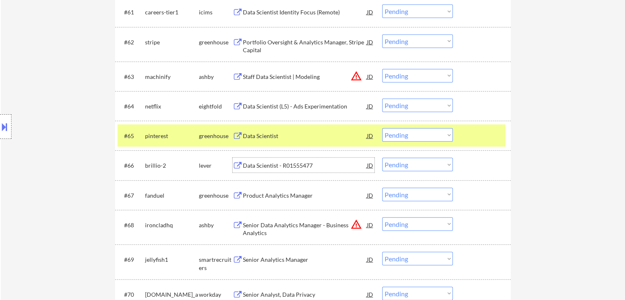
click at [245, 196] on div "Product Analytics Manager" at bounding box center [305, 195] width 124 height 8
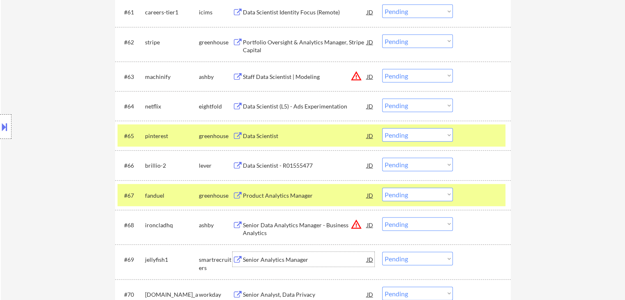
click at [245, 259] on div "Senior Analytics Manager" at bounding box center [305, 260] width 124 height 8
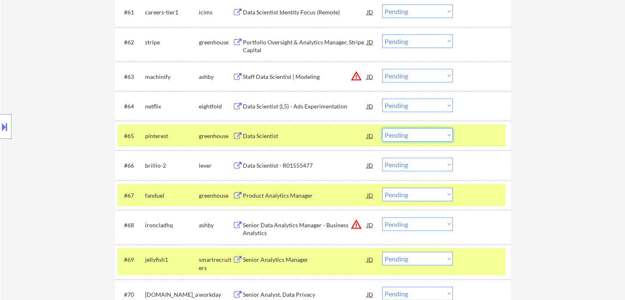
click at [411, 138] on select "Choose an option... Pending Applied Excluded (Questions) Excluded (Expired) Exc…" at bounding box center [417, 135] width 71 height 14
click at [382, 128] on select "Choose an option... Pending Applied Excluded (Questions) Excluded (Expired) Exc…" at bounding box center [417, 135] width 71 height 14
select select ""pending""
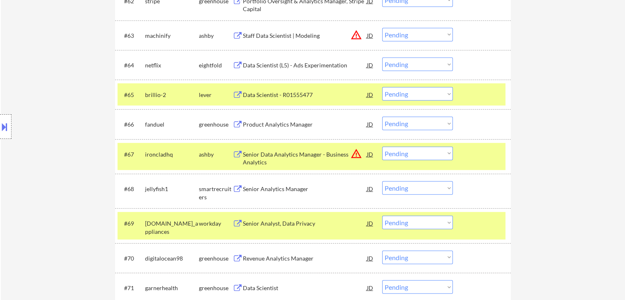
scroll to position [2301, 0]
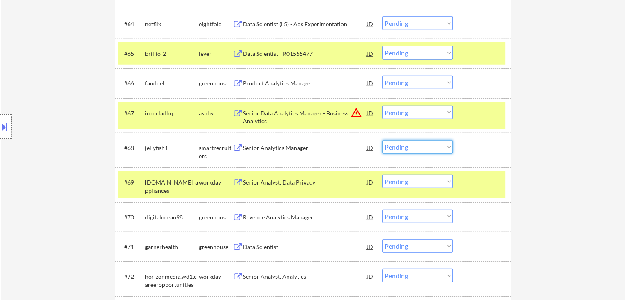
drag, startPoint x: 416, startPoint y: 147, endPoint x: 416, endPoint y: 153, distance: 6.6
click at [416, 147] on select "Choose an option... Pending Applied Excluded (Questions) Excluded (Expired) Exc…" at bounding box center [417, 147] width 71 height 14
click at [382, 140] on select "Choose an option... Pending Applied Excluded (Questions) Excluded (Expired) Exc…" at bounding box center [417, 147] width 71 height 14
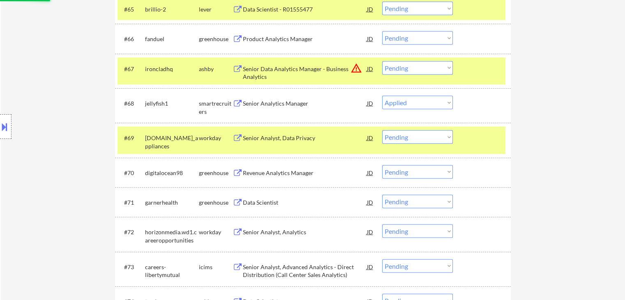
scroll to position [2383, 0]
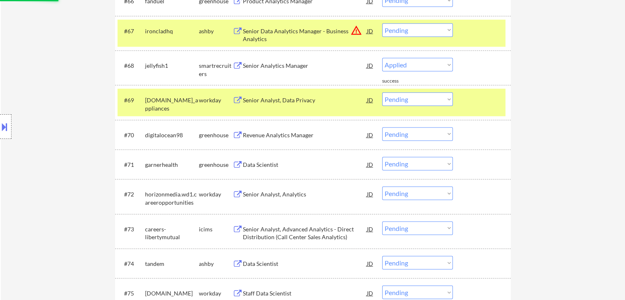
select select ""pending""
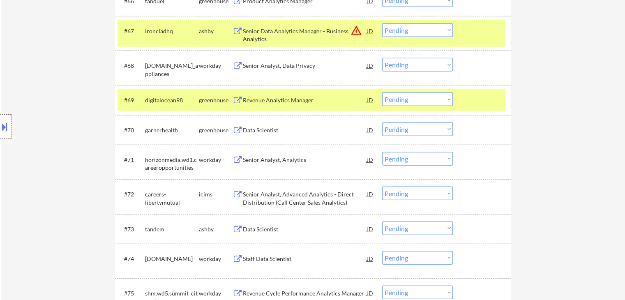
click at [245, 128] on div "Data Scientist" at bounding box center [305, 130] width 124 height 8
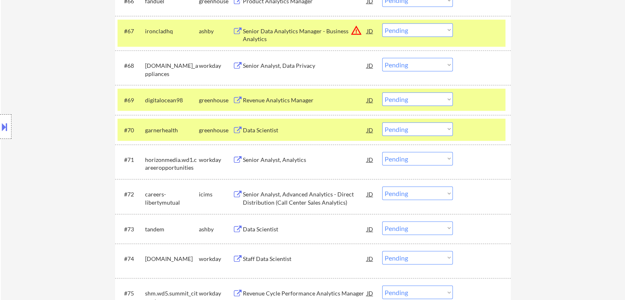
click at [243, 94] on div "Revenue Analytics Manager" at bounding box center [305, 99] width 124 height 15
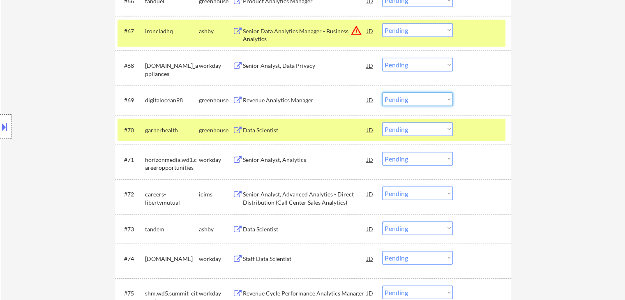
click at [420, 98] on select "Choose an option... Pending Applied Excluded (Questions) Excluded (Expired) Exc…" at bounding box center [417, 99] width 71 height 14
click at [382, 93] on select "Choose an option... Pending Applied Excluded (Questions) Excluded (Expired) Exc…" at bounding box center [417, 99] width 71 height 14
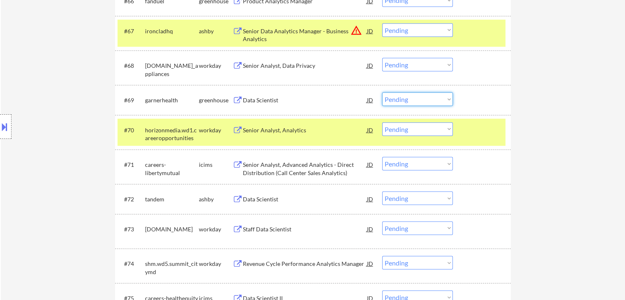
click at [414, 99] on select "Choose an option... Pending Applied Excluded (Questions) Excluded (Expired) Exc…" at bounding box center [417, 99] width 71 height 14
click at [382, 93] on select "Choose an option... Pending Applied Excluded (Questions) Excluded (Expired) Exc…" at bounding box center [417, 99] width 71 height 14
select select ""pending""
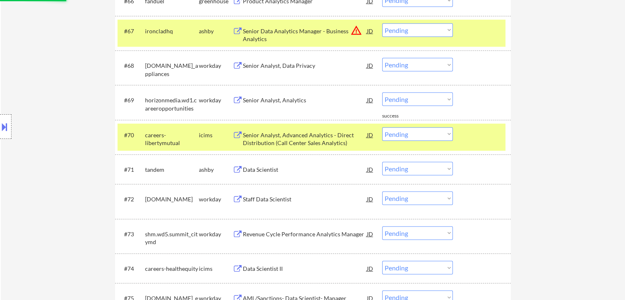
click at [221, 172] on div "ashby" at bounding box center [216, 170] width 34 height 8
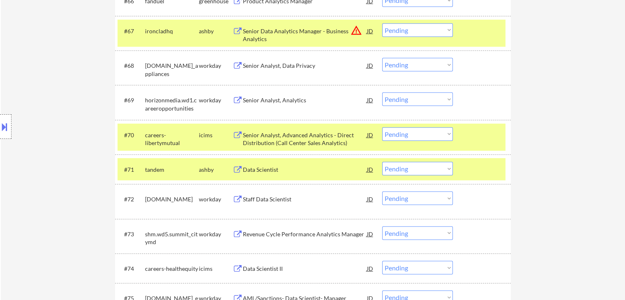
click at [249, 178] on div "#71 tandem [PERSON_NAME] Data Scientist JD warning_amber Choose an option... Pe…" at bounding box center [312, 169] width 388 height 22
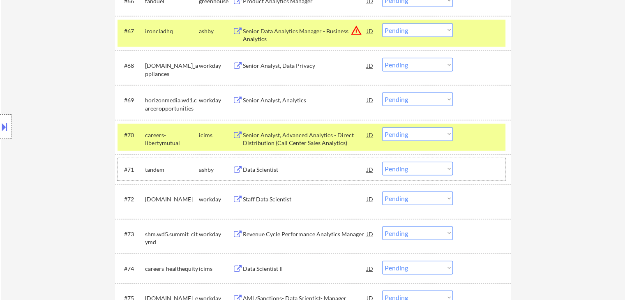
click at [249, 175] on div "Data Scientist" at bounding box center [305, 169] width 124 height 15
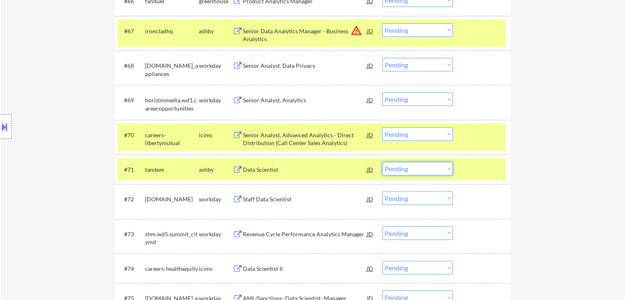
drag, startPoint x: 411, startPoint y: 168, endPoint x: 416, endPoint y: 175, distance: 8.9
click at [412, 168] on select "Choose an option... Pending Applied Excluded (Questions) Excluded (Expired) Exc…" at bounding box center [417, 169] width 71 height 14
select select ""applied""
click at [382, 162] on select "Choose an option... Pending Applied Excluded (Questions) Excluded (Expired) Exc…" at bounding box center [417, 169] width 71 height 14
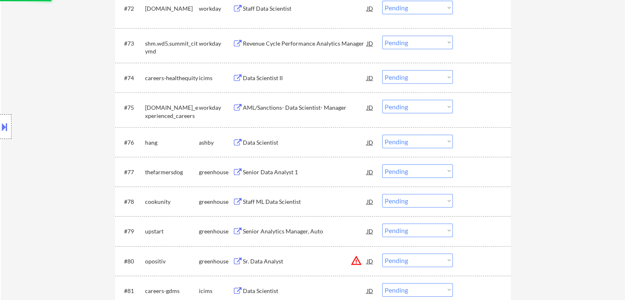
scroll to position [2589, 0]
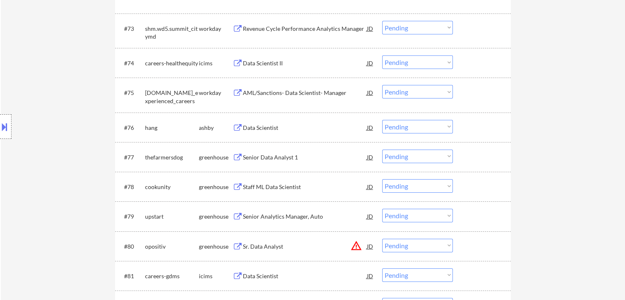
click at [247, 127] on div "Data Scientist" at bounding box center [305, 128] width 124 height 8
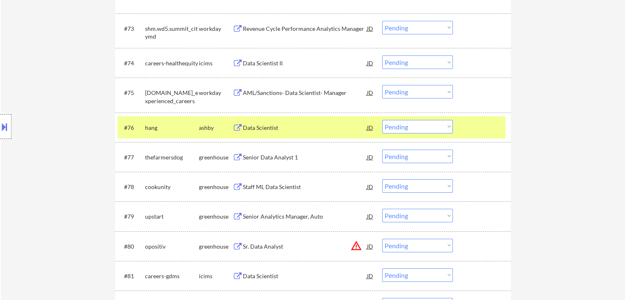
click at [249, 153] on div "Senior Data Analyst 1" at bounding box center [305, 157] width 124 height 8
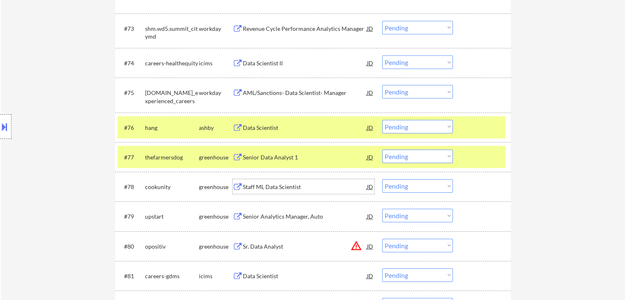
click at [245, 184] on div "Staff ML Data Scientist" at bounding box center [305, 187] width 124 height 8
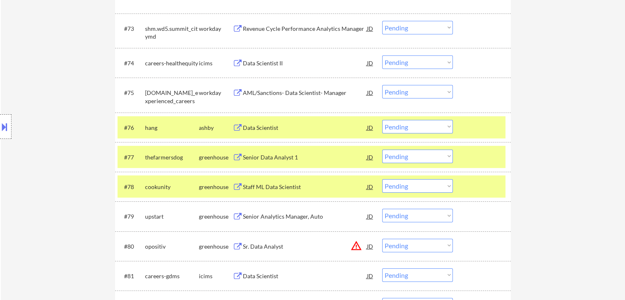
click at [242, 214] on button at bounding box center [238, 217] width 10 height 8
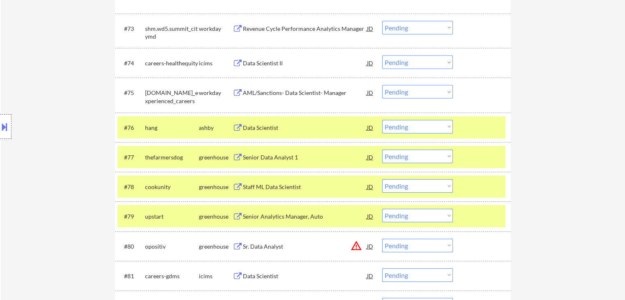
select select ""pending""
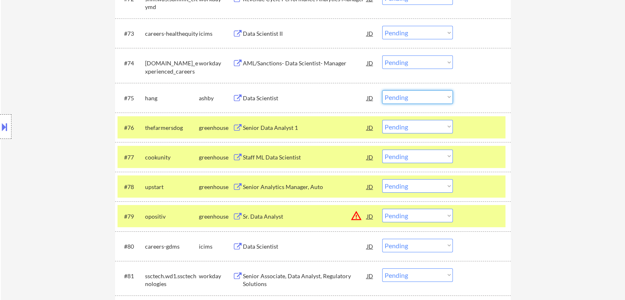
drag, startPoint x: 398, startPoint y: 97, endPoint x: 403, endPoint y: 104, distance: 8.2
click at [398, 97] on select "Choose an option... Pending Applied Excluded (Questions) Excluded (Expired) Exc…" at bounding box center [417, 97] width 71 height 14
click at [382, 90] on select "Choose an option... Pending Applied Excluded (Questions) Excluded (Expired) Exc…" at bounding box center [417, 97] width 71 height 14
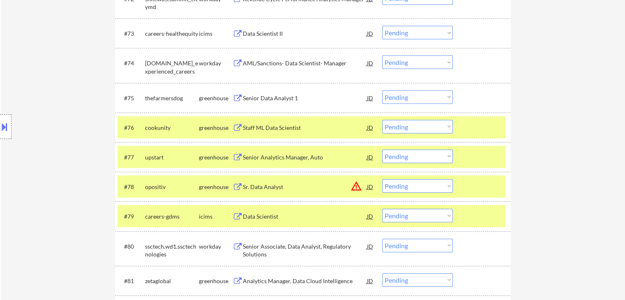
click at [401, 97] on select "Choose an option... Pending Applied Excluded (Questions) Excluded (Expired) Exc…" at bounding box center [417, 97] width 71 height 14
click at [382, 90] on select "Choose an option... Pending Applied Excluded (Questions) Excluded (Expired) Exc…" at bounding box center [417, 97] width 71 height 14
select select ""pending""
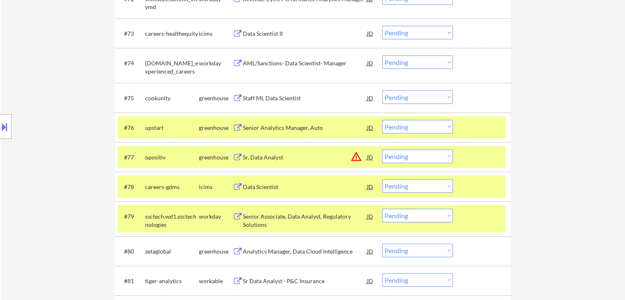
drag, startPoint x: 409, startPoint y: 128, endPoint x: 409, endPoint y: 133, distance: 4.9
click at [409, 128] on select "Choose an option... Pending Applied Excluded (Questions) Excluded (Expired) Exc…" at bounding box center [417, 127] width 71 height 14
click at [382, 120] on select "Choose an option... Pending Applied Excluded (Questions) Excluded (Expired) Exc…" at bounding box center [417, 127] width 71 height 14
select select ""pending""
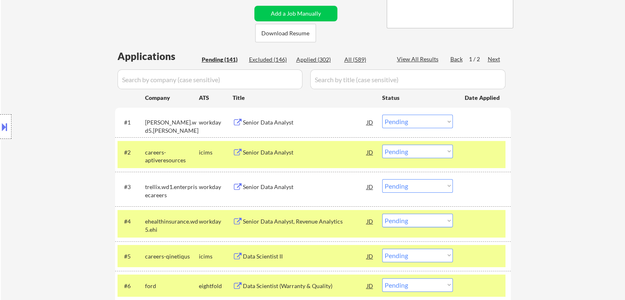
scroll to position [0, 0]
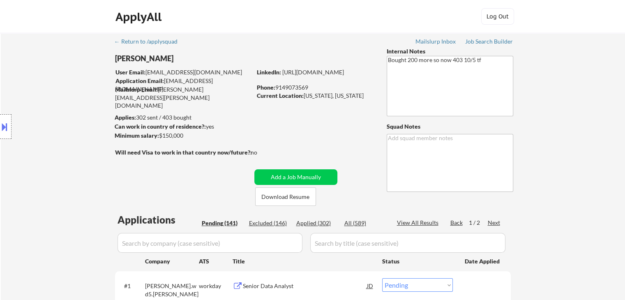
click at [321, 222] on div "Applied (302)" at bounding box center [316, 223] width 41 height 8
select select ""applied""
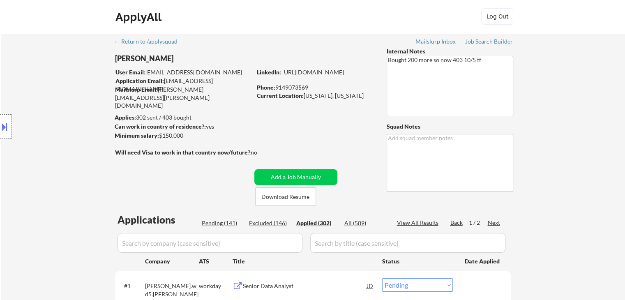
select select ""applied""
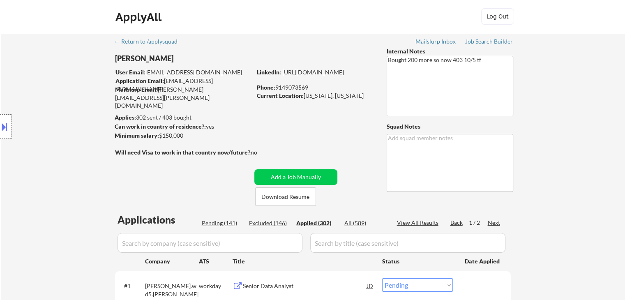
select select ""applied""
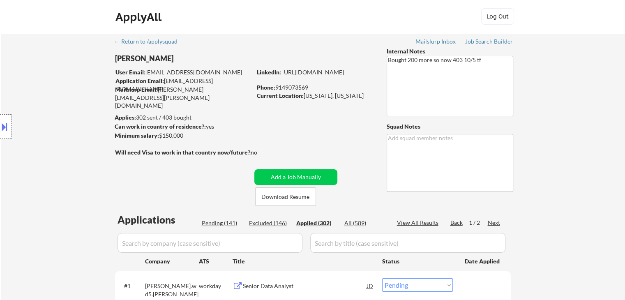
select select ""applied""
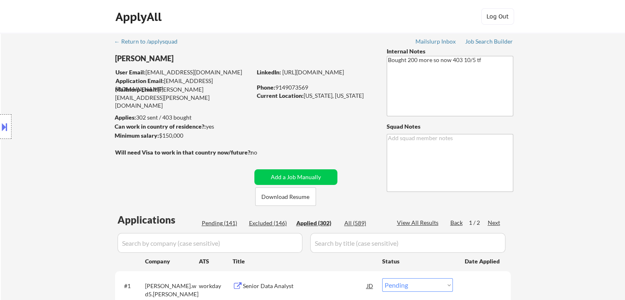
select select ""applied""
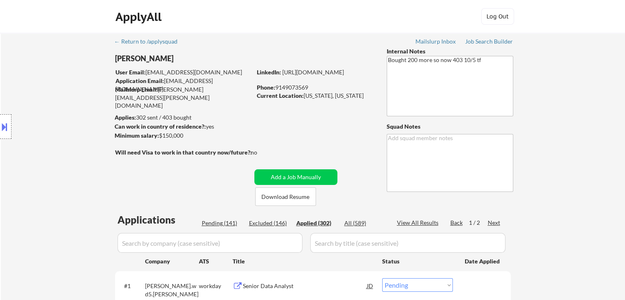
select select ""applied""
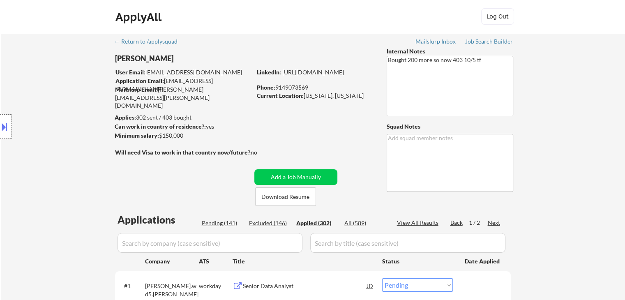
select select ""applied""
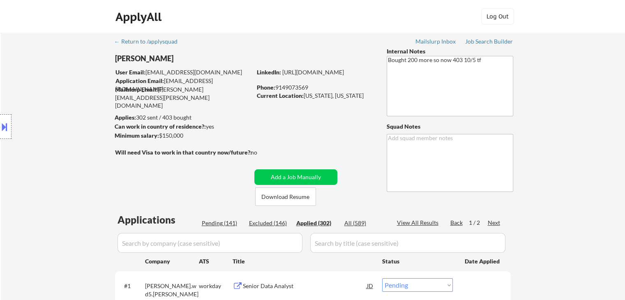
select select ""applied""
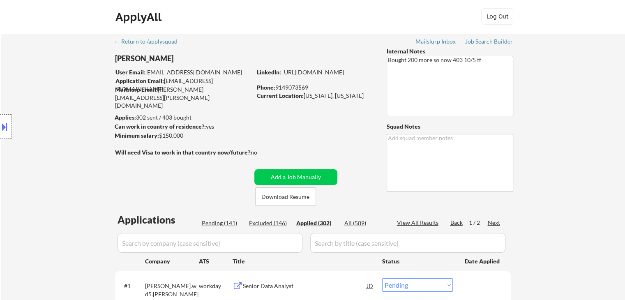
select select ""applied""
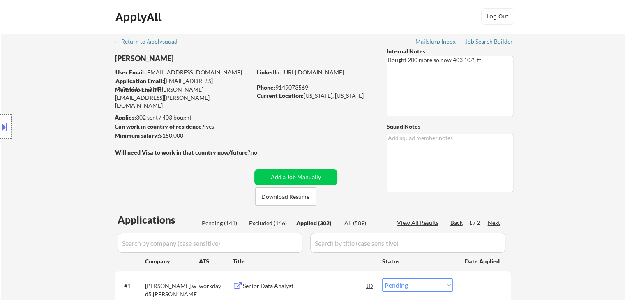
select select ""applied""
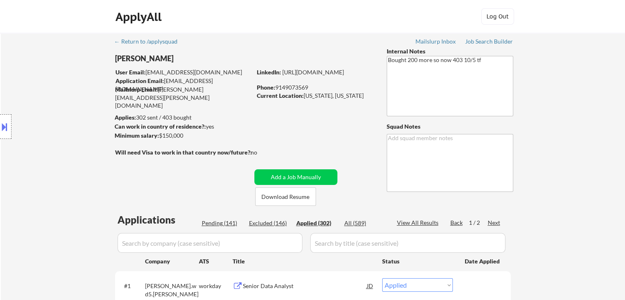
select select ""applied""
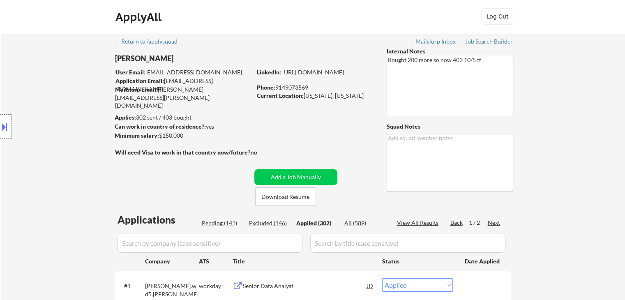
select select ""applied""
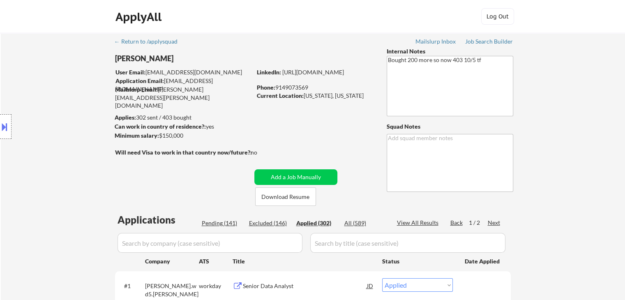
select select ""applied""
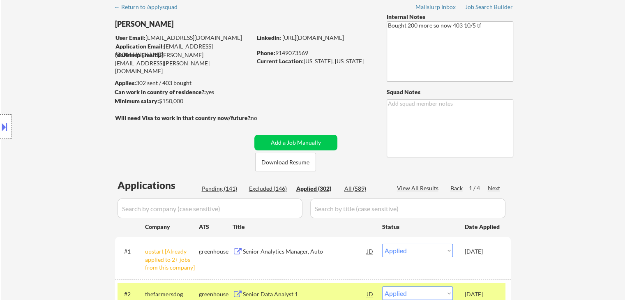
scroll to position [82, 0]
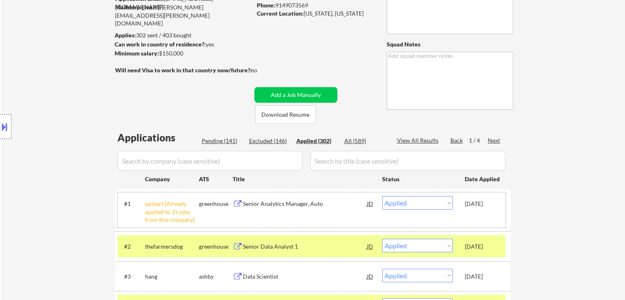
drag, startPoint x: 464, startPoint y: 203, endPoint x: 496, endPoint y: 203, distance: 32.5
click at [496, 203] on div "#1 upstart [Already applied to 2+ jobs from this company] greenhouse Senior Ana…" at bounding box center [312, 209] width 388 height 35
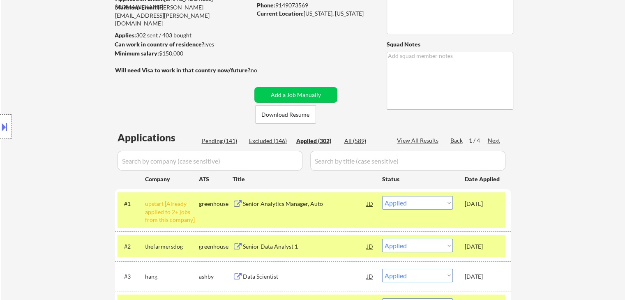
copy div "[DATE]"
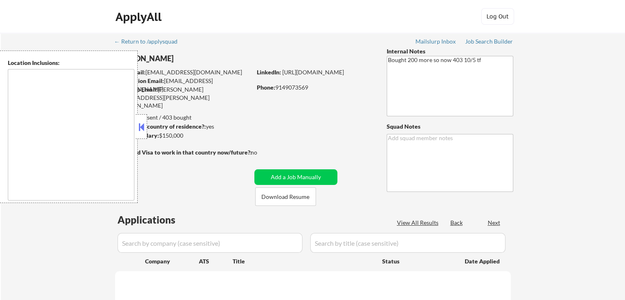
type textarea "[GEOGRAPHIC_DATA], [GEOGRAPHIC_DATA] [GEOGRAPHIC_DATA], [GEOGRAPHIC_DATA] [GEOG…"
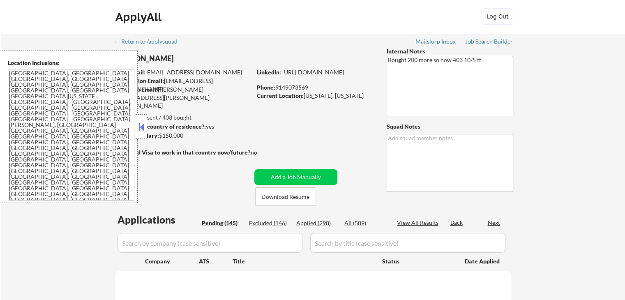
select select ""pending""
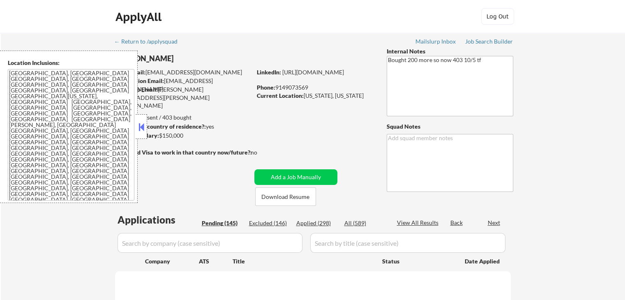
select select ""pending""
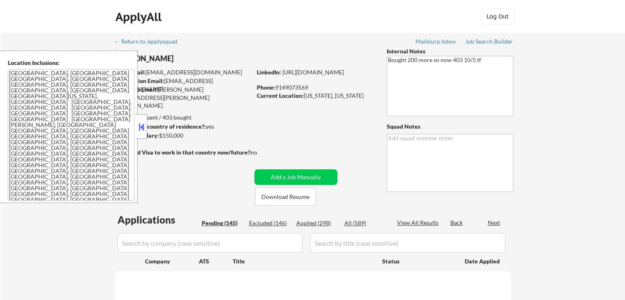
select select ""pending""
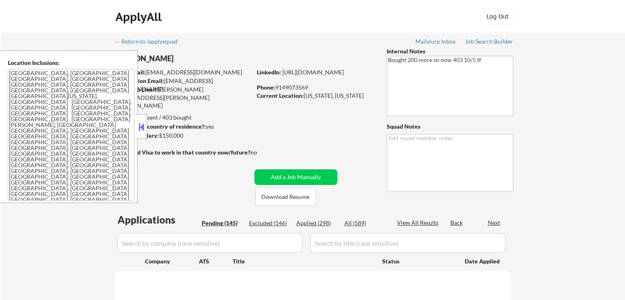
select select ""pending""
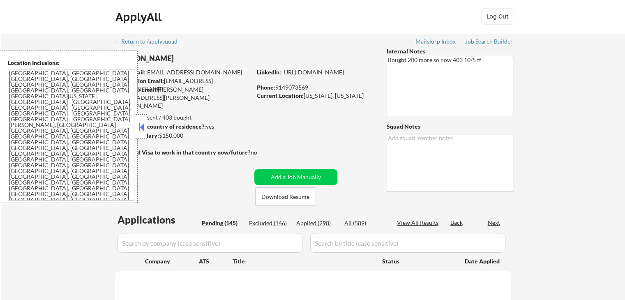
select select ""pending""
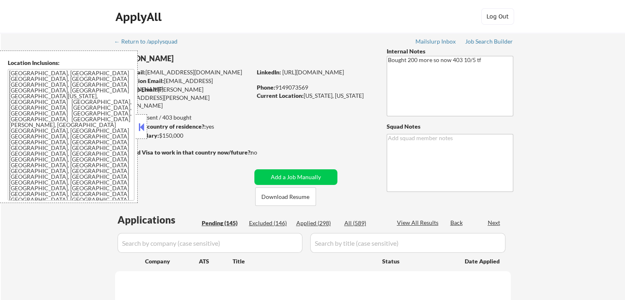
select select ""pending""
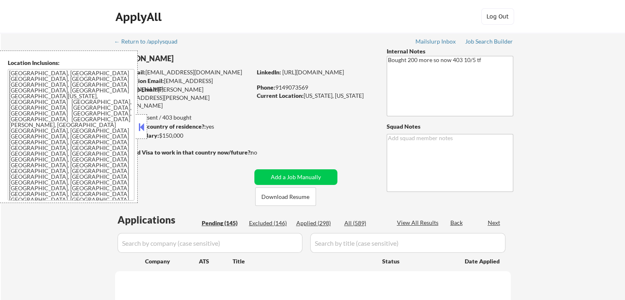
select select ""pending""
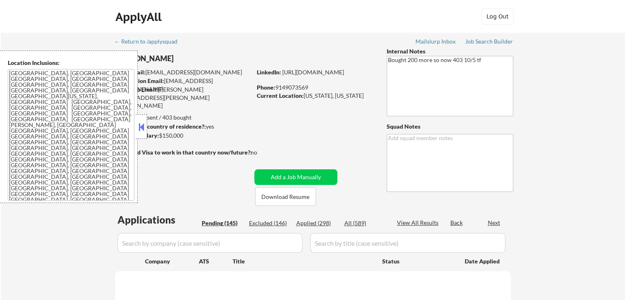
select select ""pending""
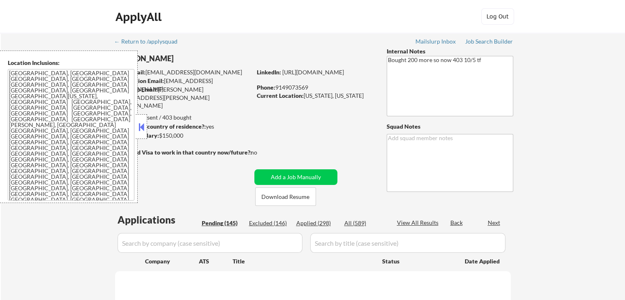
select select ""pending""
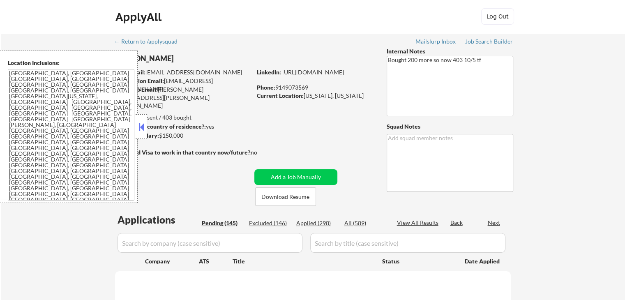
select select ""pending""
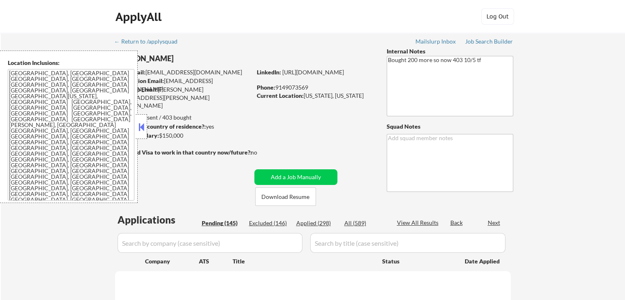
select select ""pending""
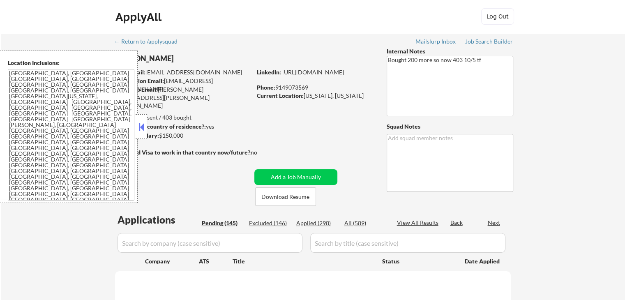
select select ""pending""
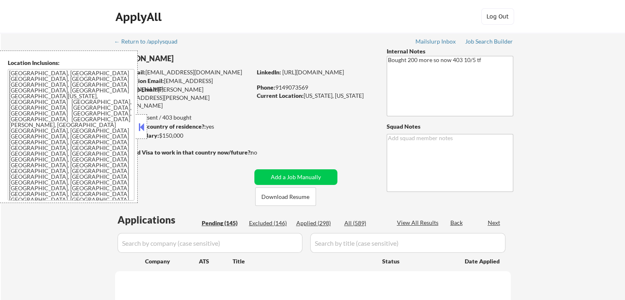
select select ""pending""
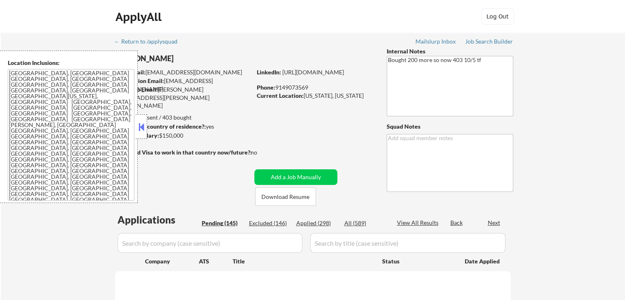
select select ""pending""
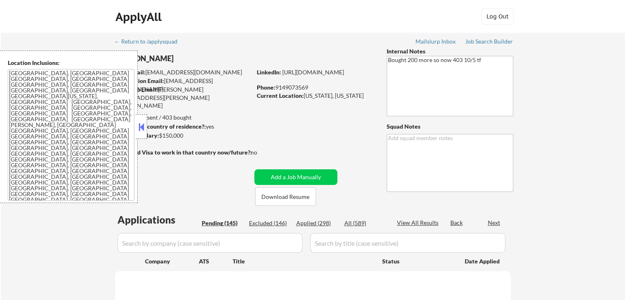
select select ""pending""
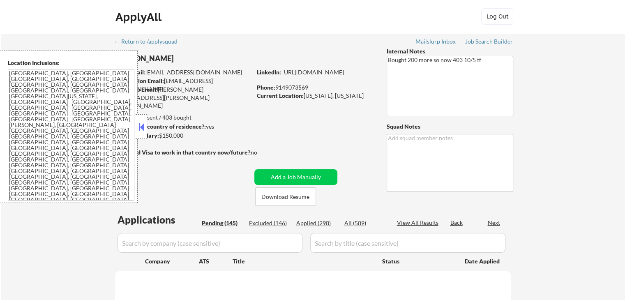
select select ""pending""
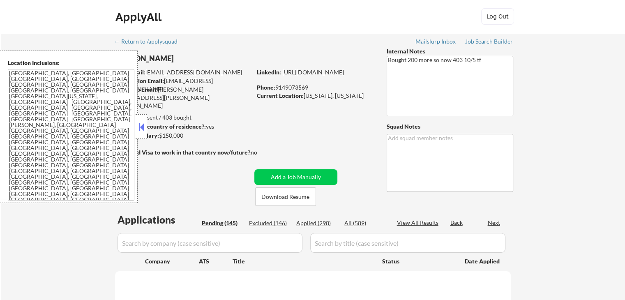
select select ""pending""
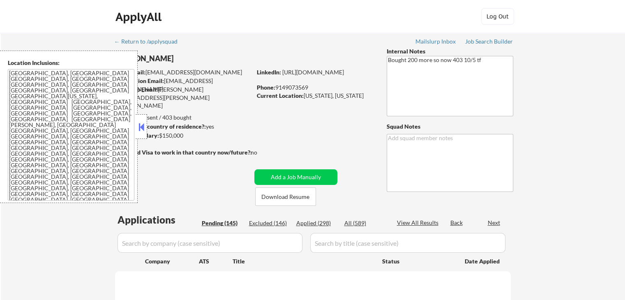
select select ""pending""
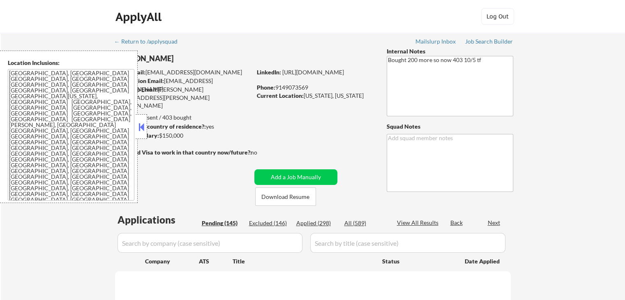
select select ""pending""
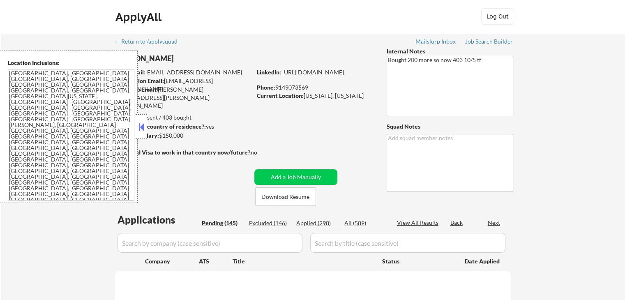
select select ""pending""
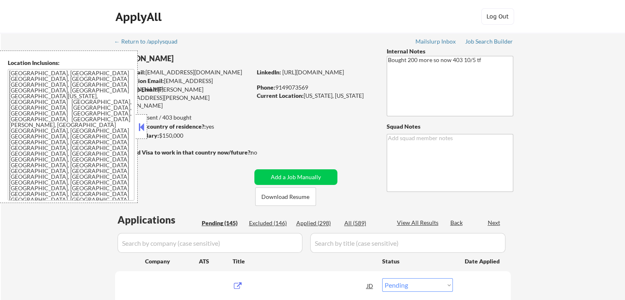
click at [143, 127] on button at bounding box center [141, 127] width 9 height 12
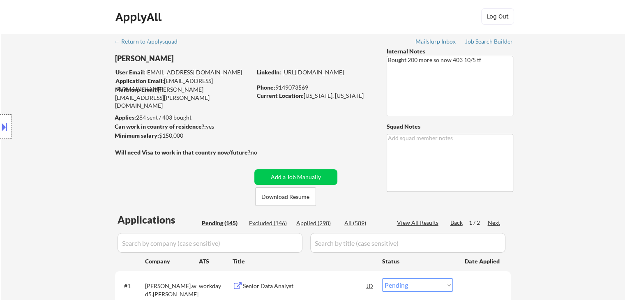
select select ""pending""
